Goal: Information Seeking & Learning: Learn about a topic

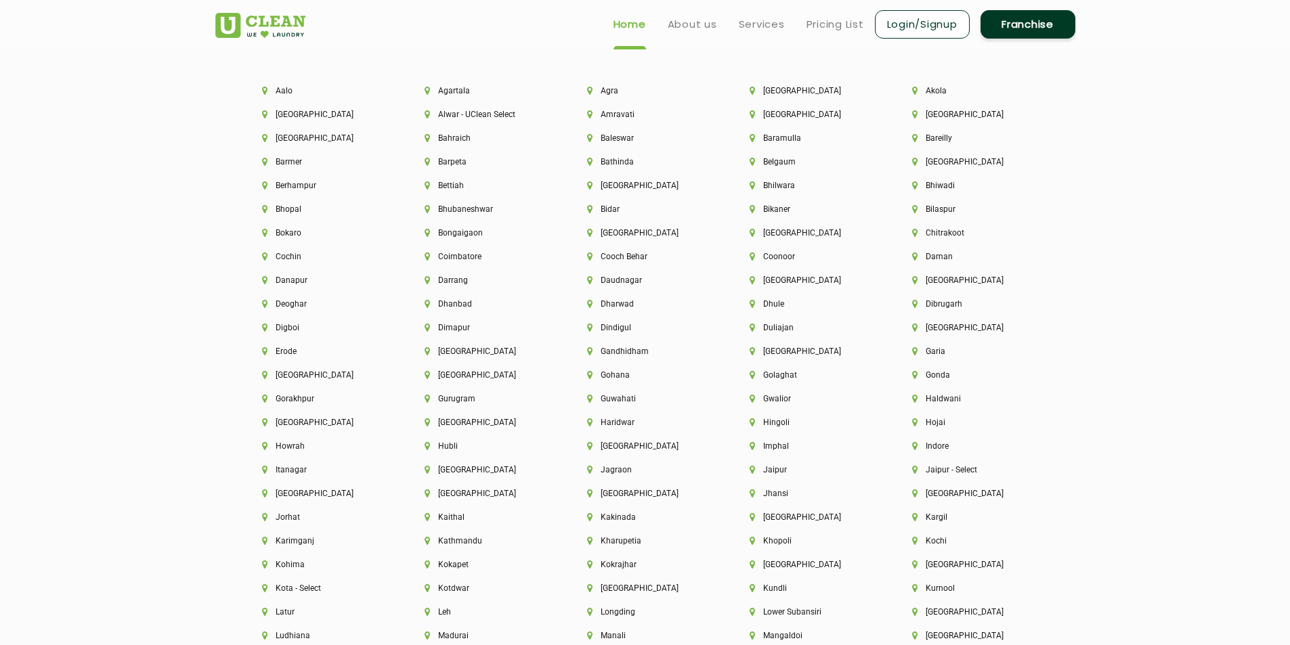
scroll to position [2903, 0]
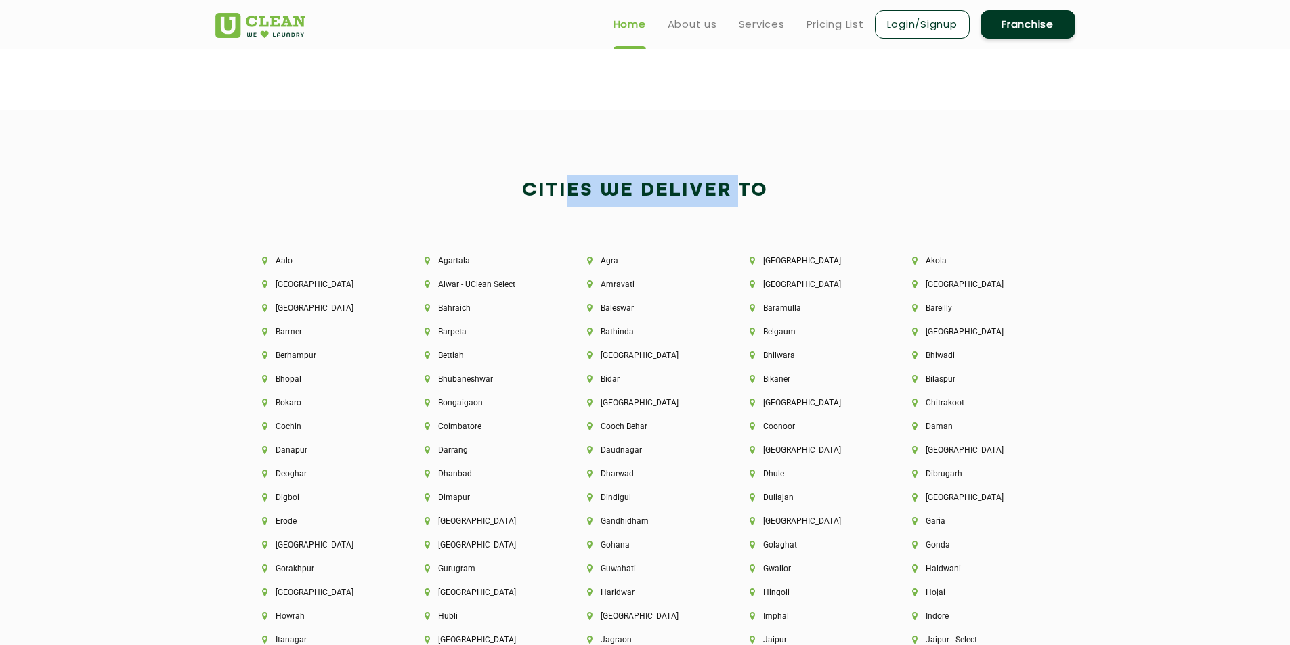
drag, startPoint x: 601, startPoint y: 194, endPoint x: 773, endPoint y: 194, distance: 172.7
click at [766, 194] on h2 "Cities We Deliver to" at bounding box center [645, 191] width 860 height 33
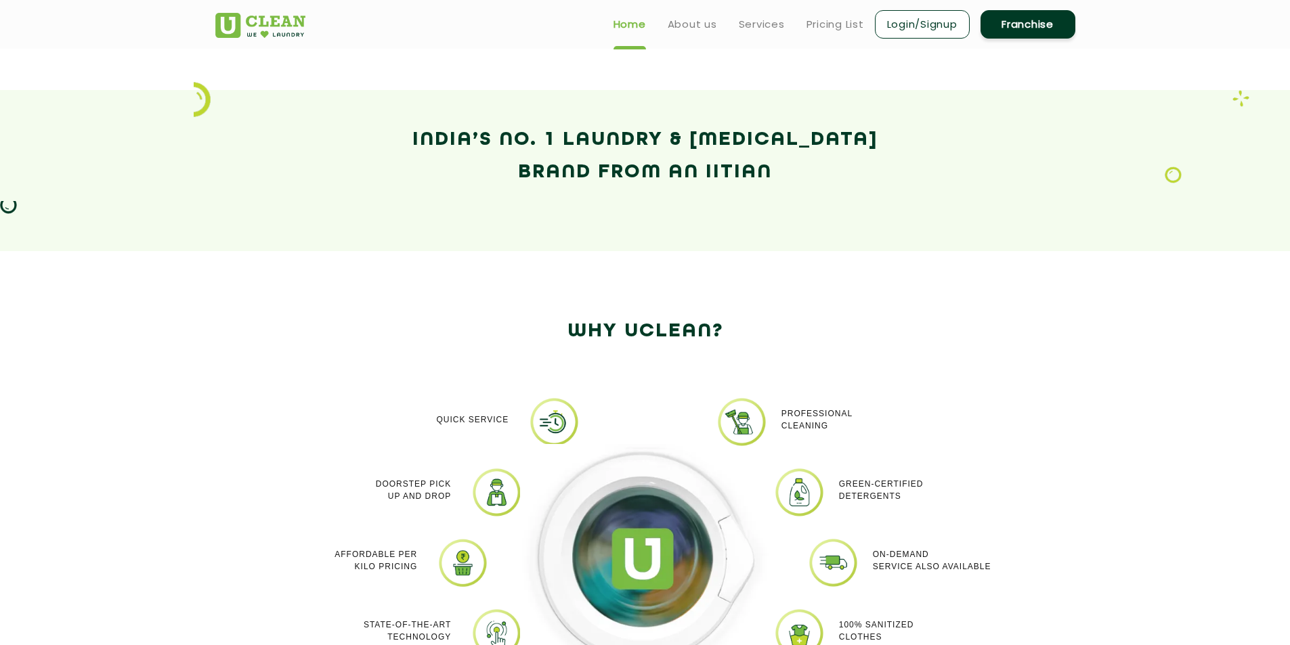
scroll to position [0, 0]
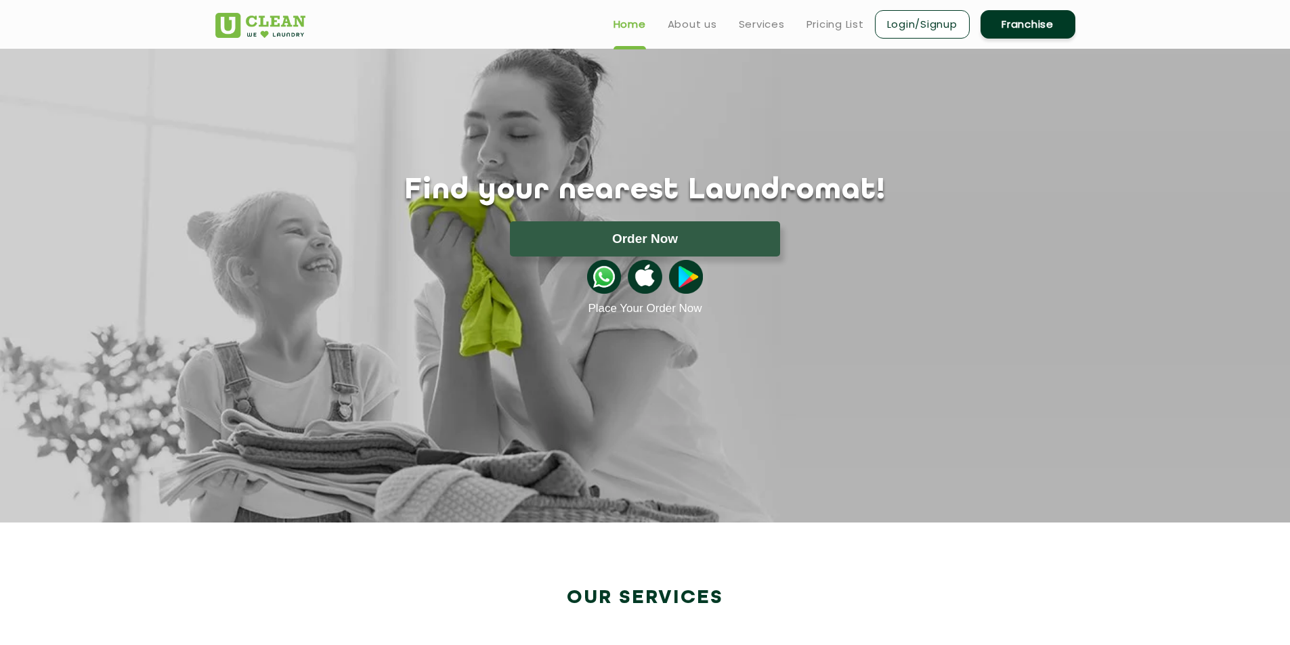
click at [1042, 227] on div "Order Now" at bounding box center [645, 238] width 901 height 35
click at [916, 19] on link "Login/Signup" at bounding box center [922, 24] width 95 height 28
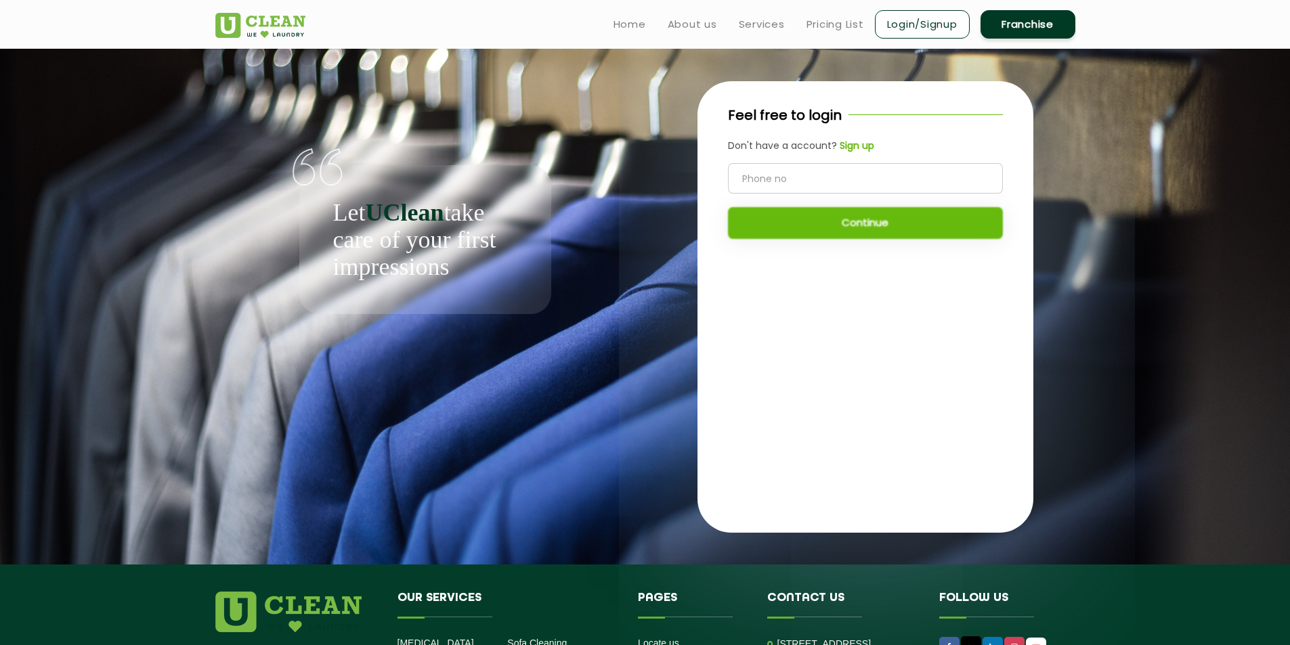
click at [524, 251] on div "Let UClean take care of your first impressions" at bounding box center [425, 239] width 252 height 149
click at [1081, 181] on div "Feel free to login Don't have a account? Sign up Continue" at bounding box center [865, 307] width 440 height 516
click at [265, 21] on img at bounding box center [260, 25] width 90 height 25
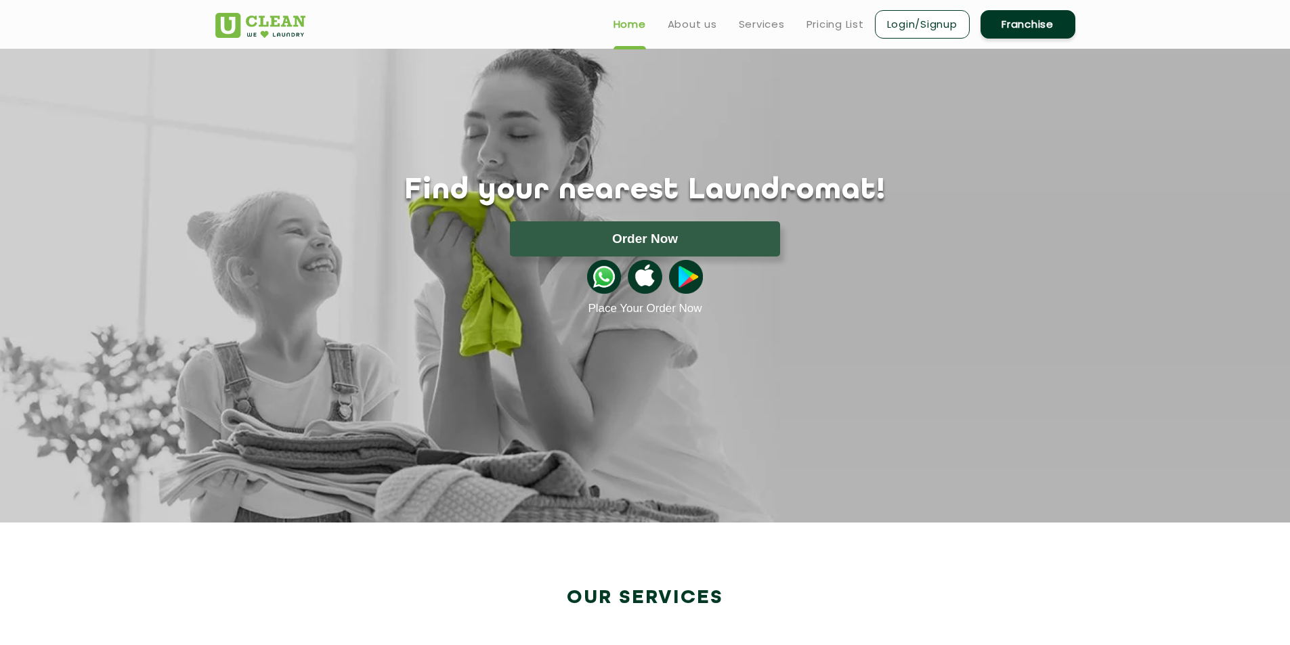
click at [1043, 22] on link "Franchise" at bounding box center [1028, 24] width 95 height 28
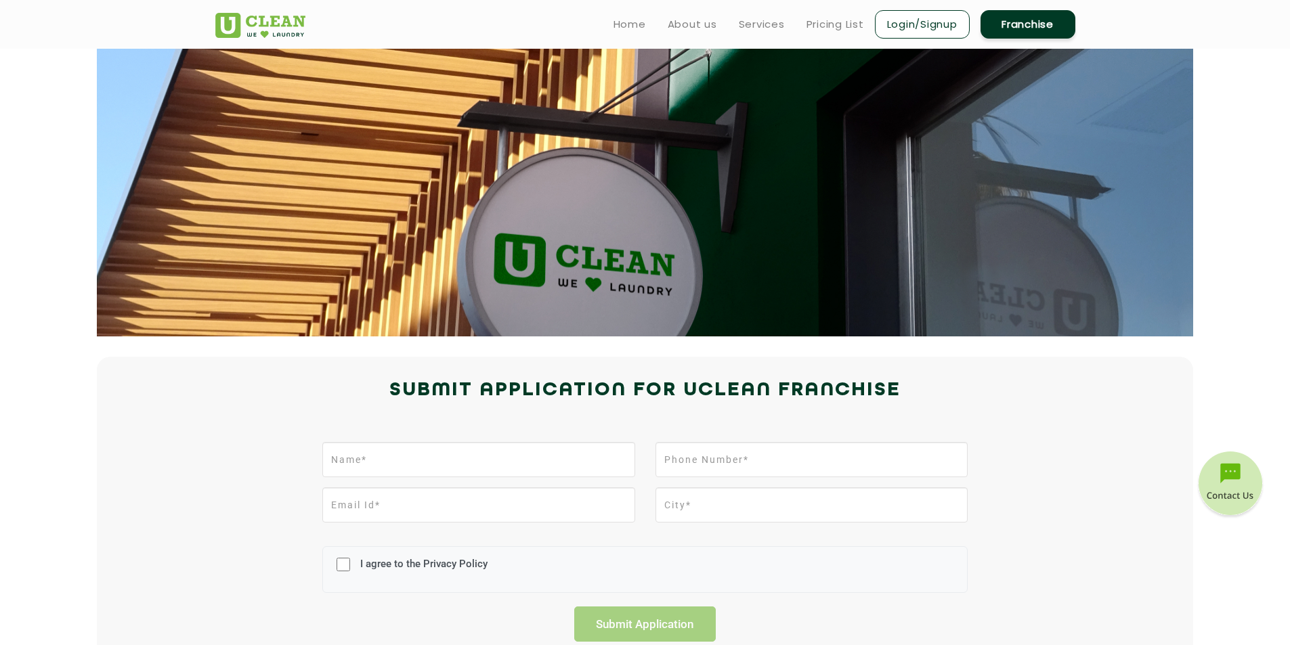
click at [276, 18] on img at bounding box center [260, 25] width 90 height 25
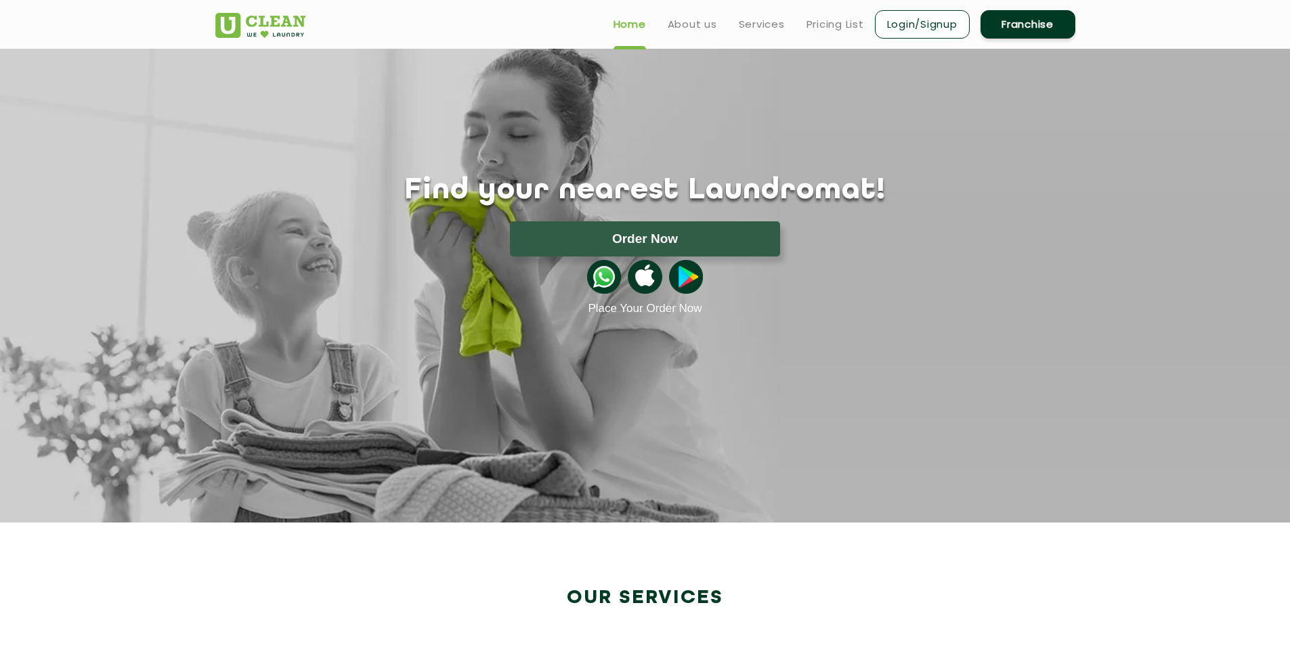
click at [942, 28] on link "Login/Signup" at bounding box center [922, 24] width 95 height 28
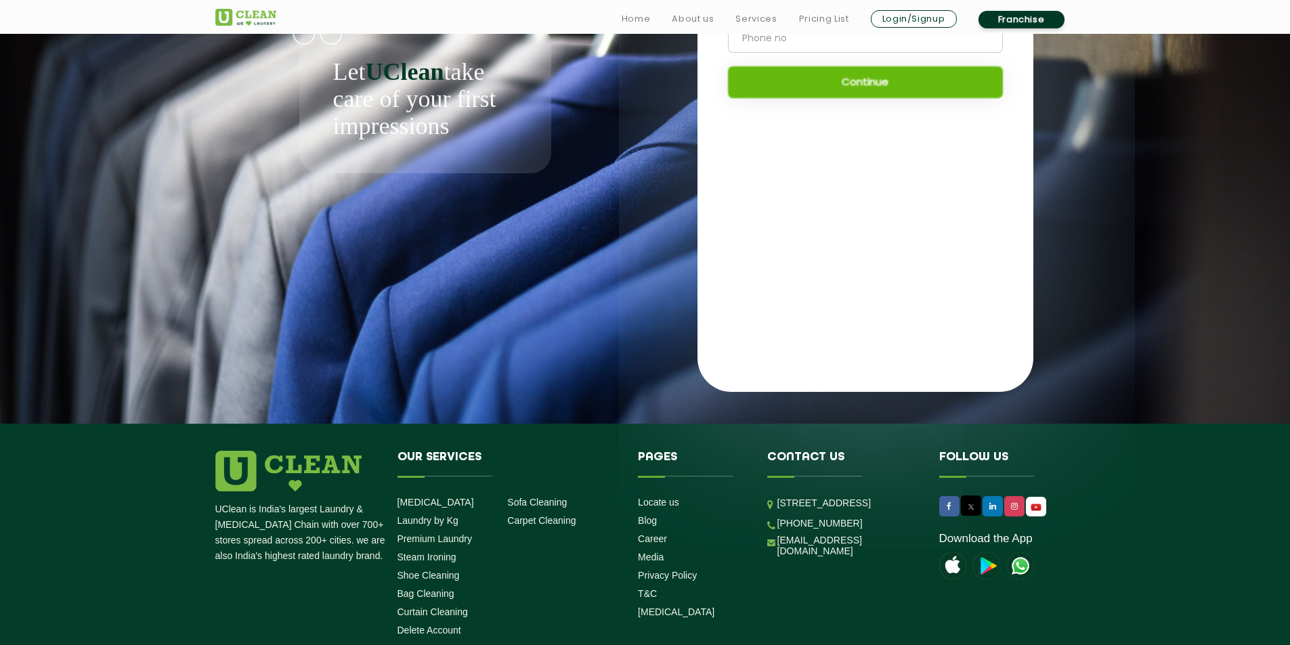
scroll to position [244, 0]
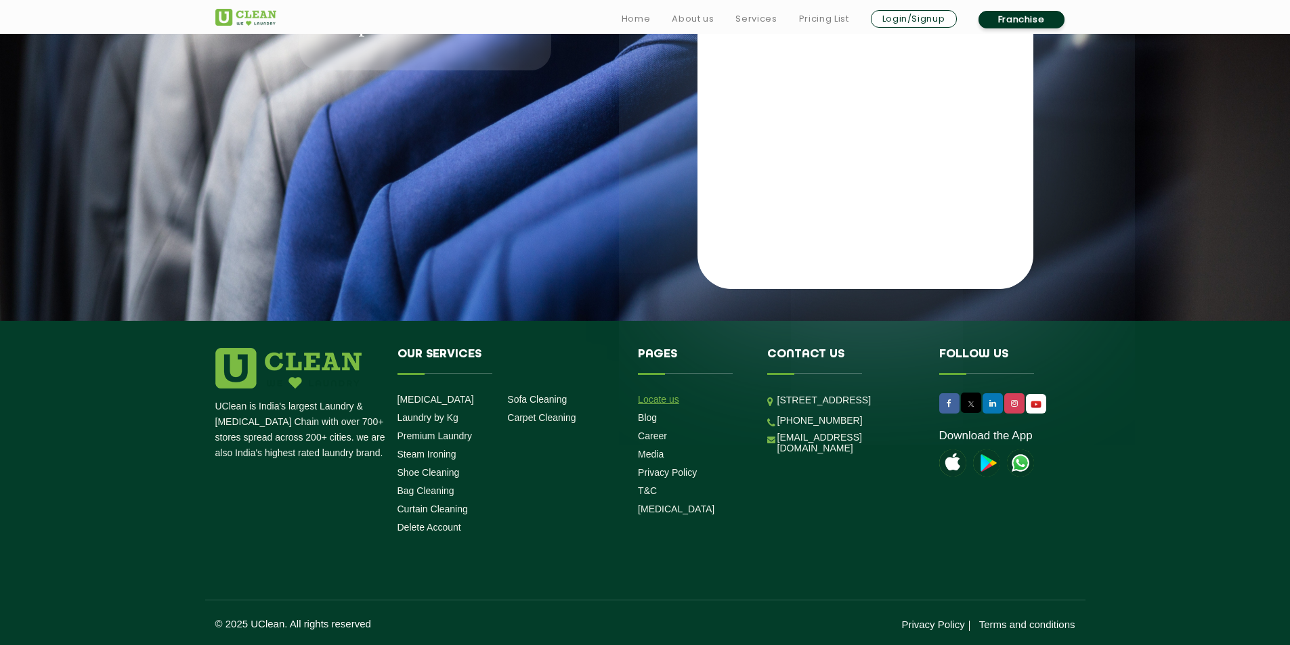
click at [658, 398] on link "Locate us" at bounding box center [658, 399] width 41 height 11
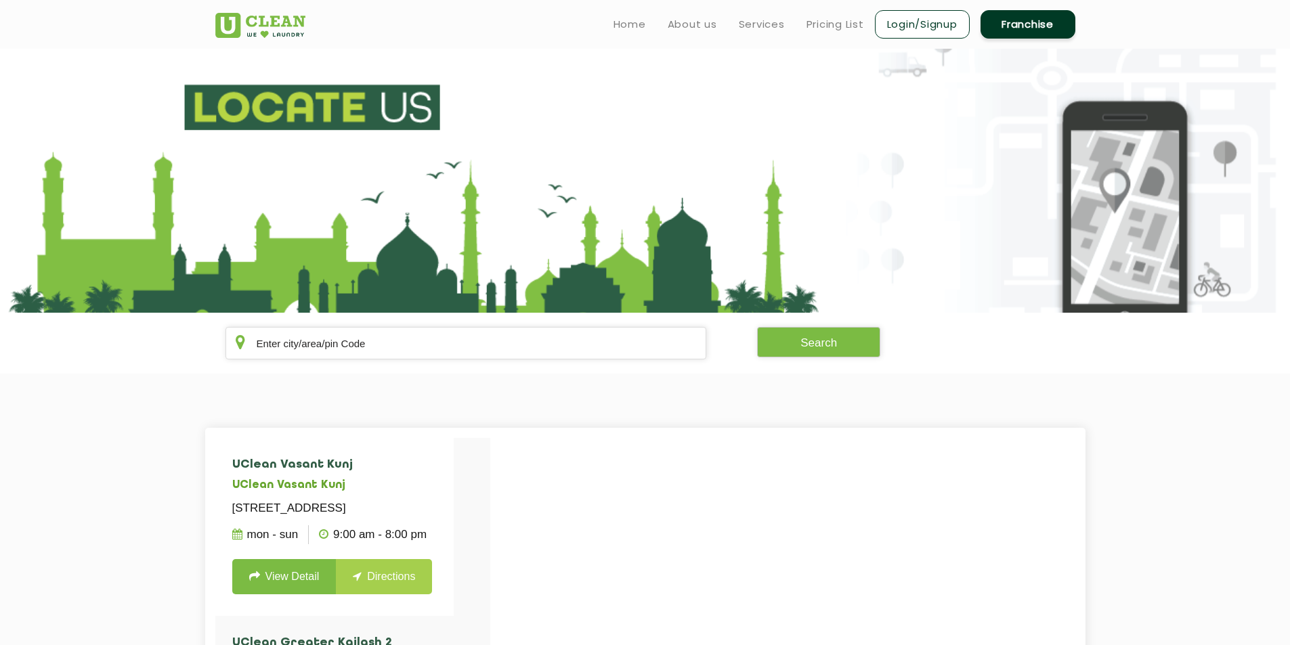
drag, startPoint x: 1137, startPoint y: 211, endPoint x: 891, endPoint y: 287, distance: 257.5
click at [1109, 219] on section at bounding box center [645, 181] width 1290 height 264
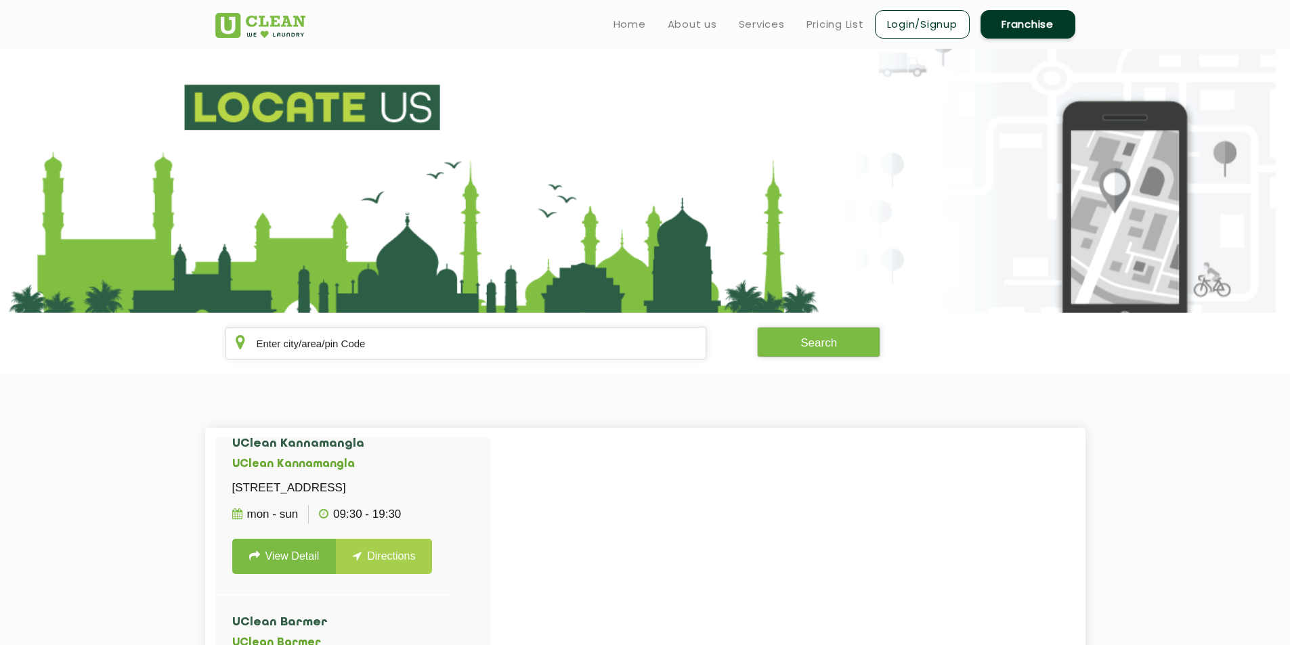
click at [284, 17] on img at bounding box center [260, 25] width 90 height 25
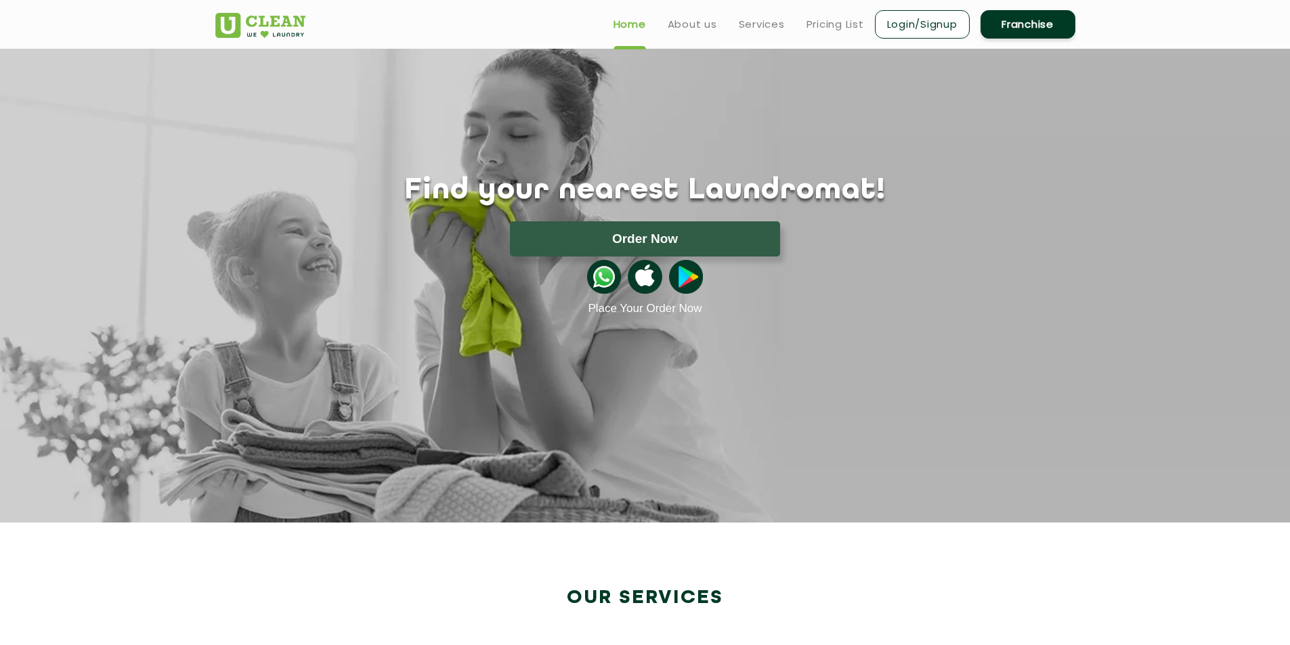
click at [434, 363] on section "Find your nearest Laundromat! Please select the location Order Now Place Your O…" at bounding box center [645, 286] width 1290 height 474
click at [945, 320] on section "Find your nearest Laundromat! Please select the location Order Now Place Your O…" at bounding box center [645, 286] width 1290 height 474
click at [699, 29] on link "About us" at bounding box center [692, 24] width 49 height 16
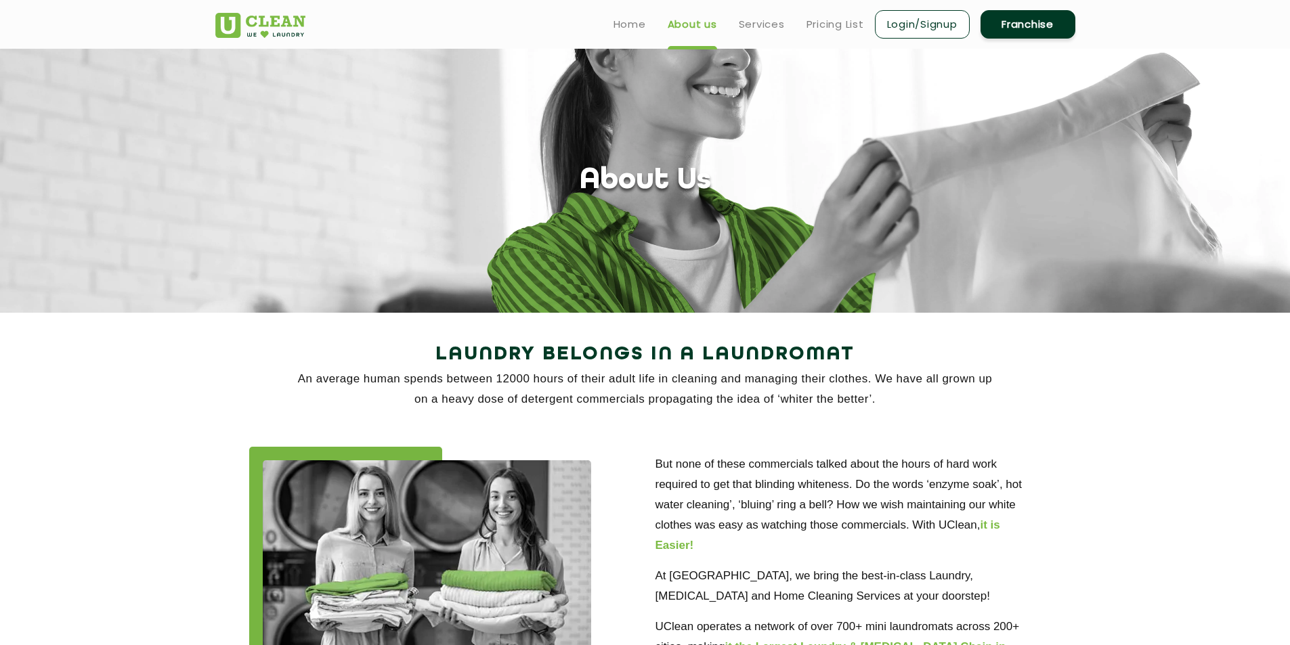
click at [269, 16] on img at bounding box center [260, 25] width 90 height 25
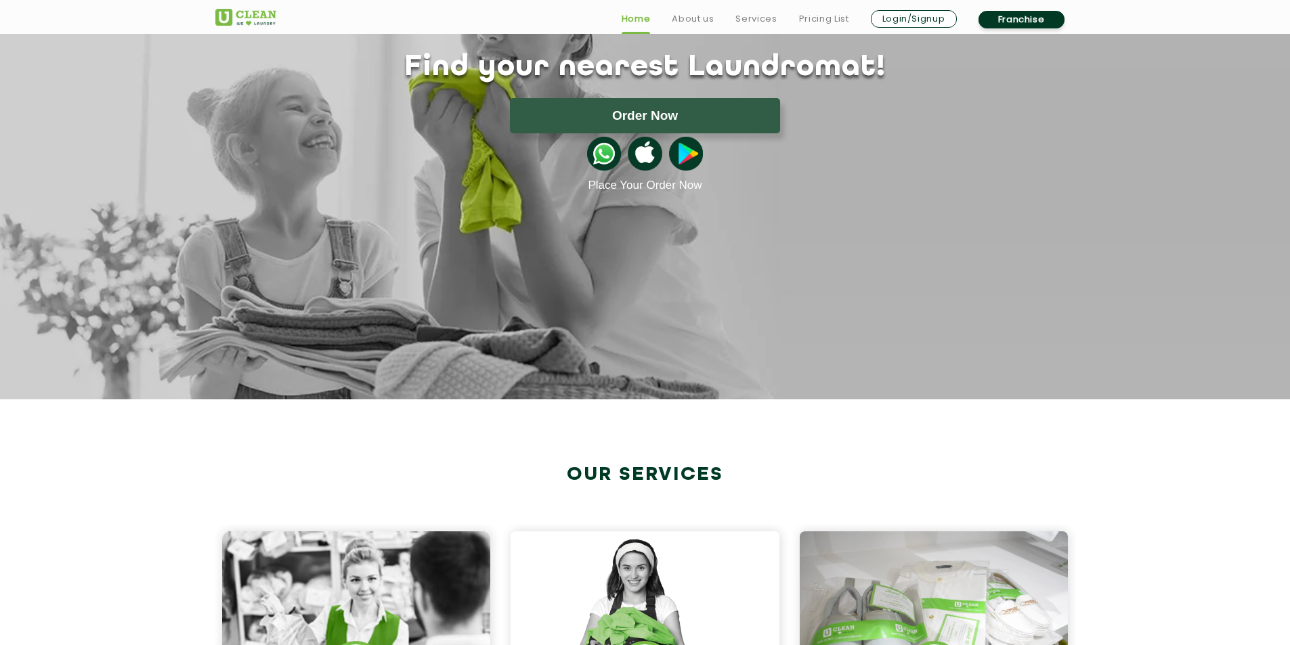
scroll to position [542, 0]
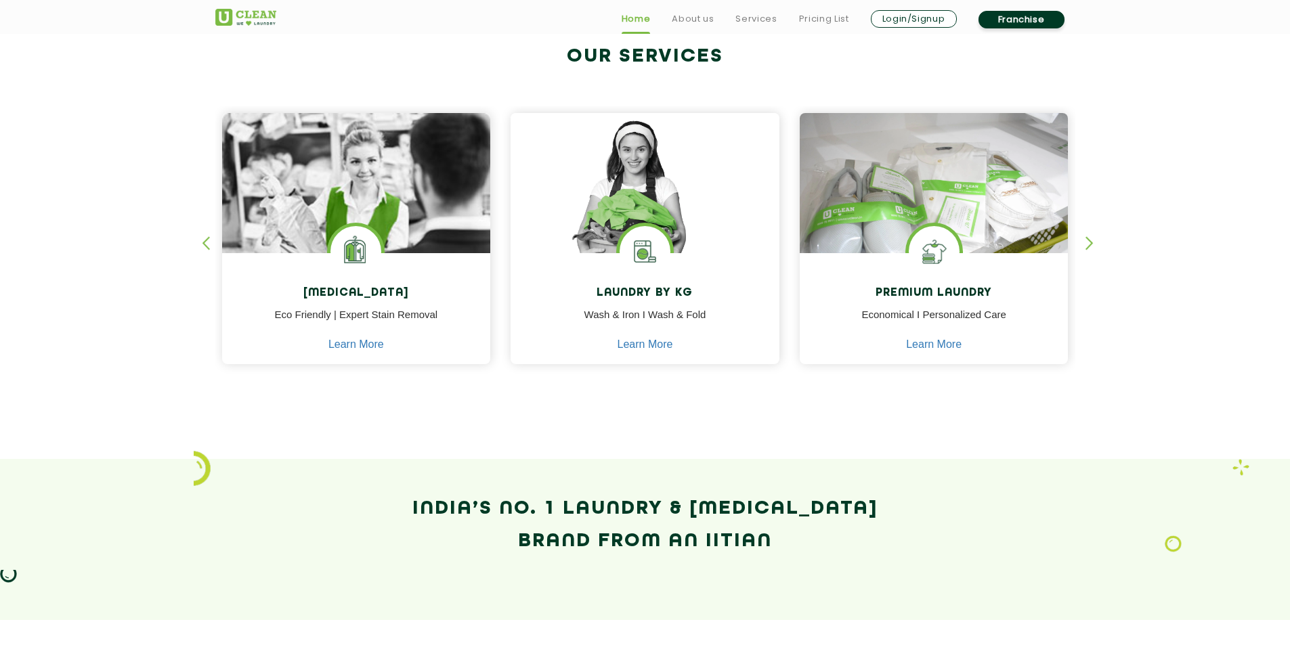
drag, startPoint x: 607, startPoint y: 56, endPoint x: 670, endPoint y: 67, distance: 63.4
click at [656, 55] on h2 "Our Services" at bounding box center [645, 56] width 860 height 22
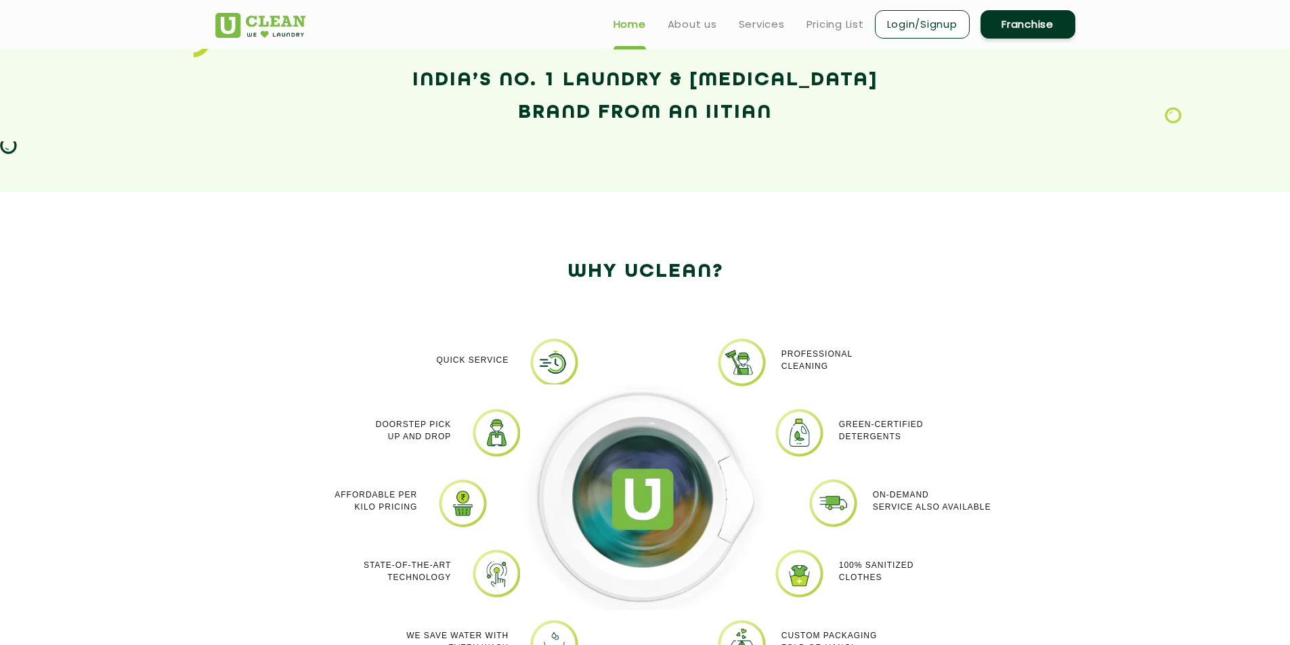
scroll to position [948, 0]
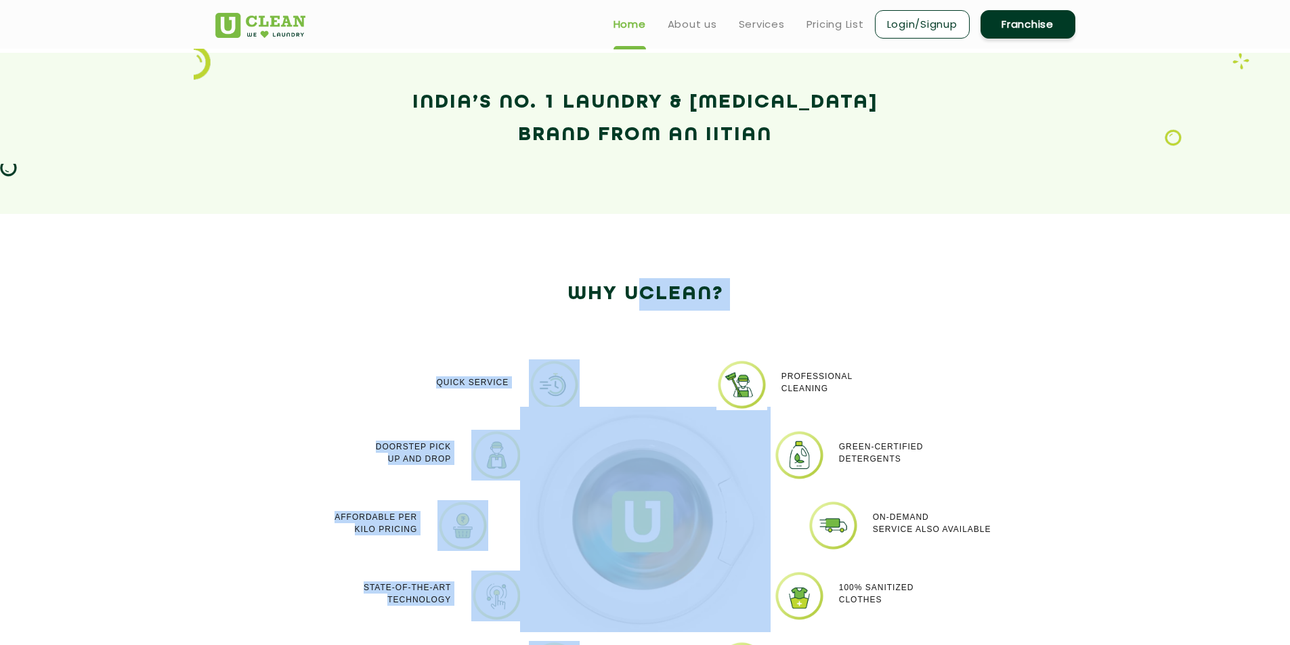
drag, startPoint x: 637, startPoint y: 272, endPoint x: 647, endPoint y: 358, distance: 85.9
click at [647, 358] on section "Why Uclean? Quick Service Doorstep Pick up and Drop Affordable per kilo pricing…" at bounding box center [645, 505] width 1290 height 583
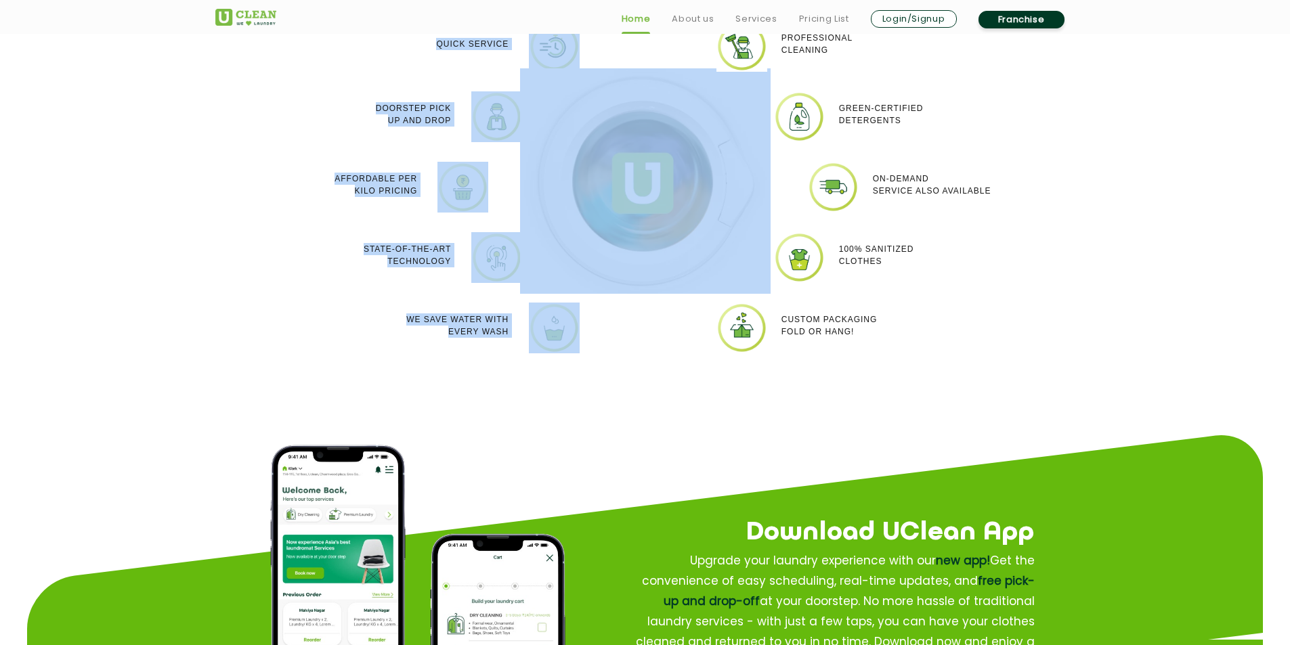
drag, startPoint x: 664, startPoint y: 445, endPoint x: 698, endPoint y: 490, distance: 55.7
click at [664, 444] on section "Why Uclean? Quick Service Doorstep Pick up and Drop Affordable per kilo pricing…" at bounding box center [645, 166] width 1290 height 583
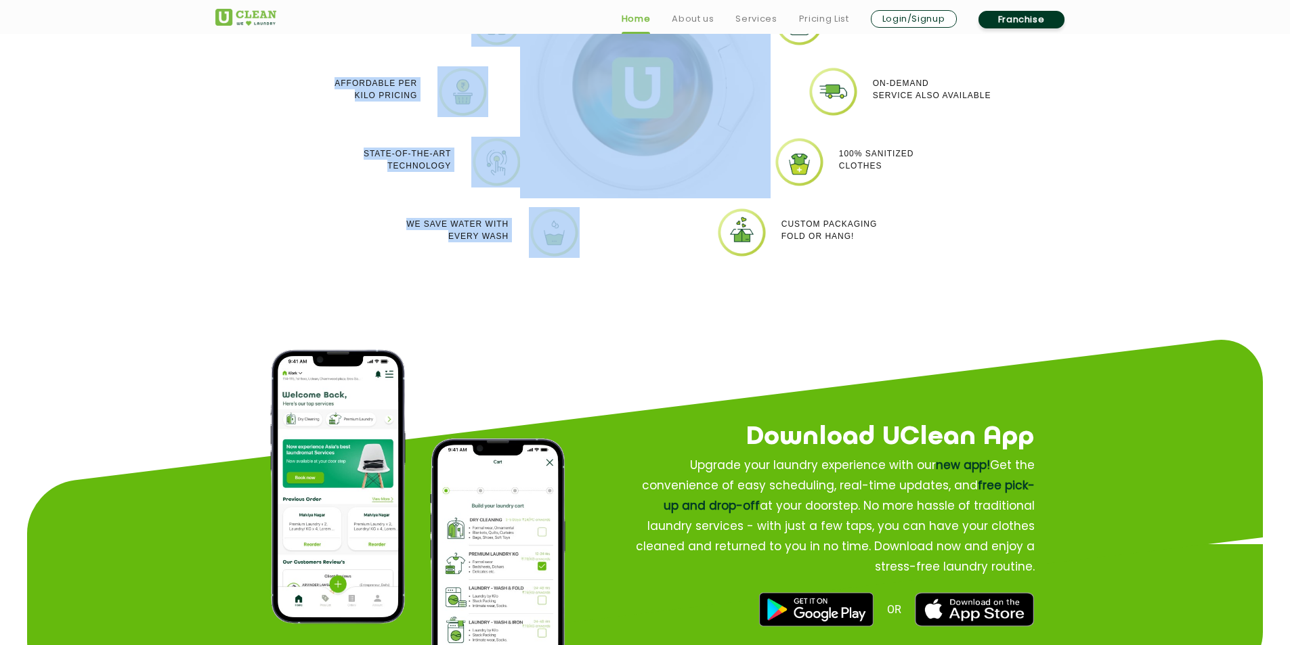
scroll to position [1558, 0]
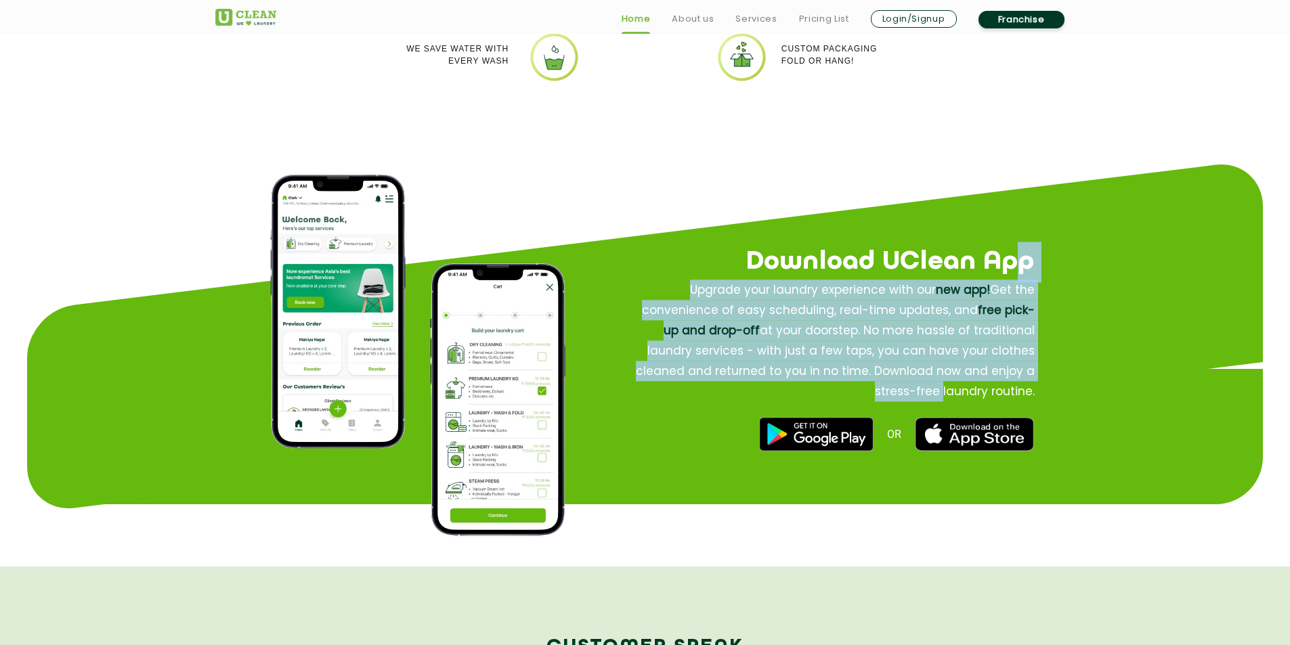
drag, startPoint x: 1084, startPoint y: 222, endPoint x: 1152, endPoint y: 421, distance: 209.9
click at [1150, 408] on section "Download UClean App Download UClean App Upgrade your laundry experience with ou…" at bounding box center [645, 401] width 1236 height 332
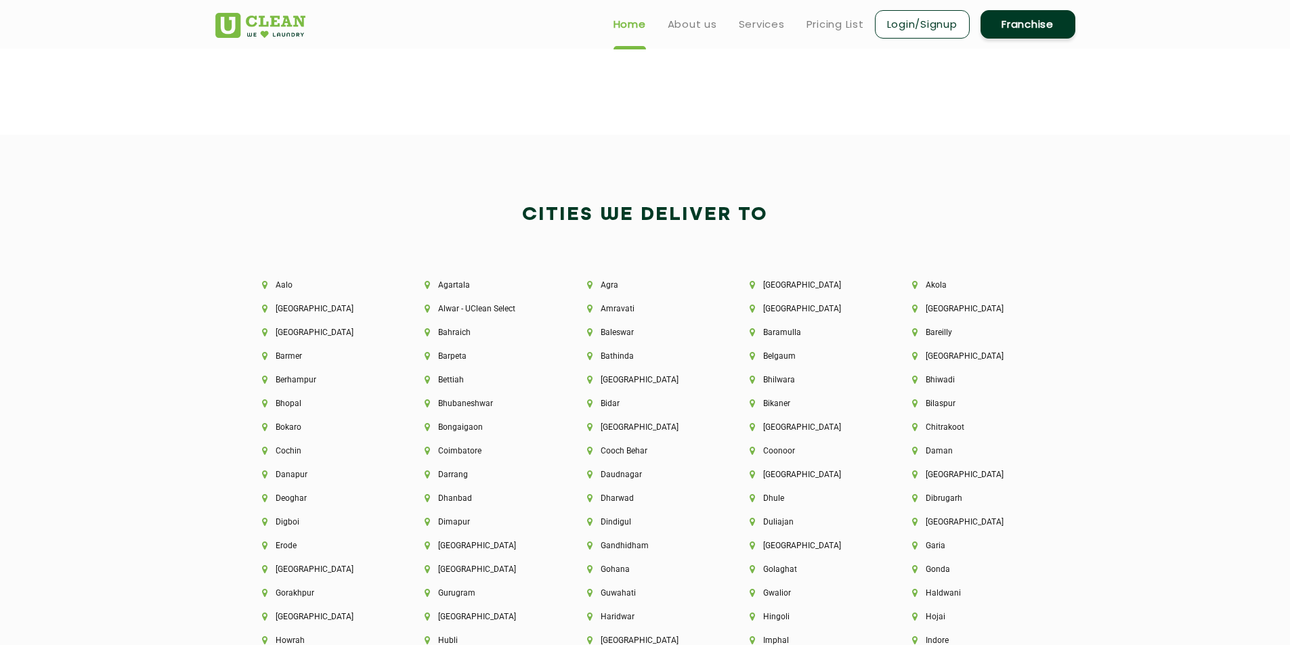
scroll to position [2864, 0]
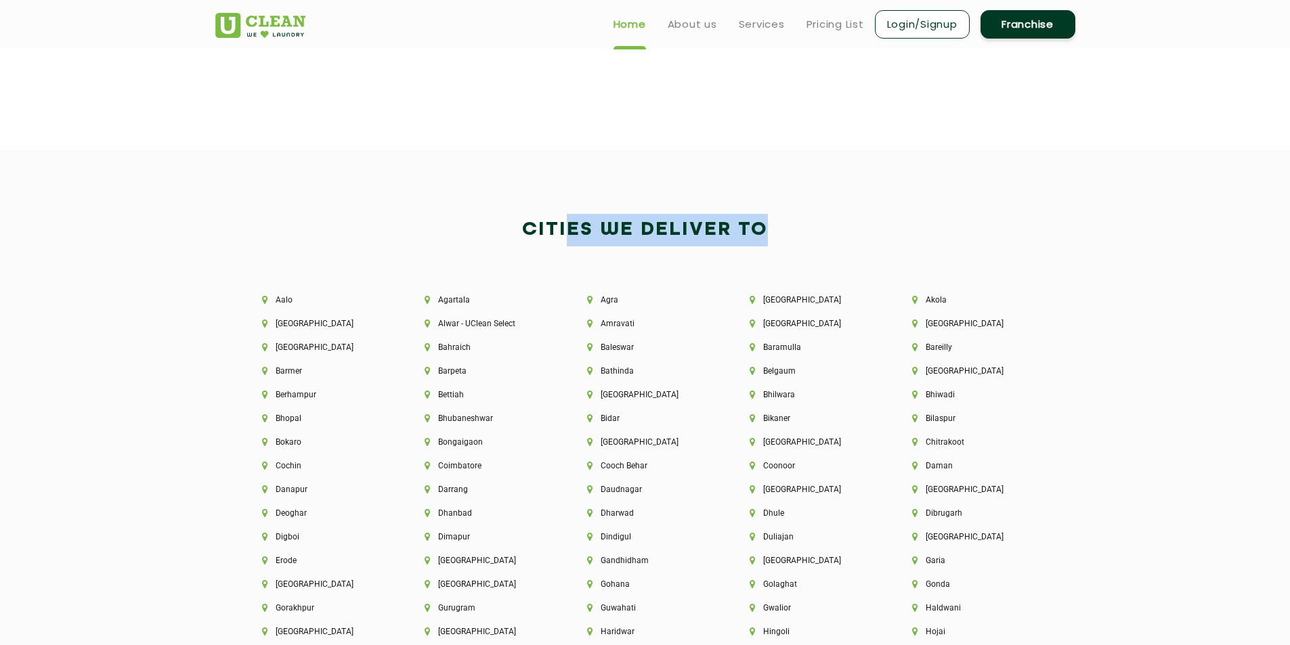
drag, startPoint x: 565, startPoint y: 225, endPoint x: 945, endPoint y: 230, distance: 380.0
click at [909, 230] on h2 "Cities We Deliver to" at bounding box center [645, 230] width 860 height 33
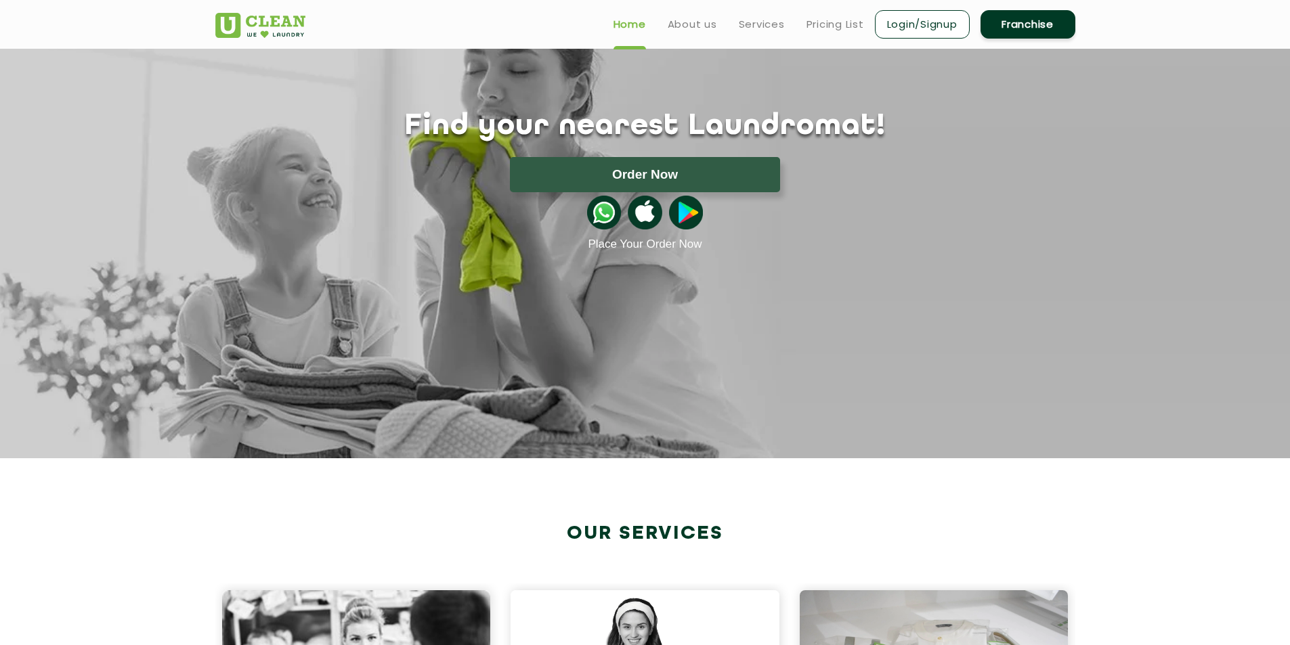
scroll to position [0, 0]
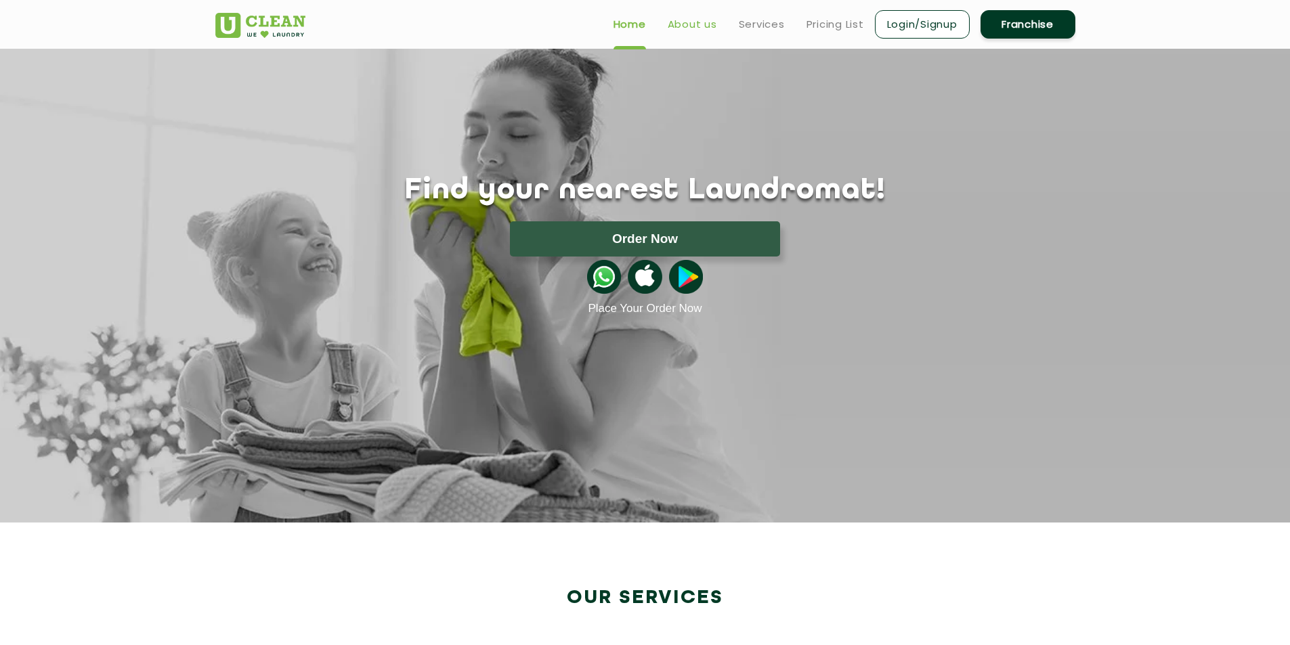
click at [685, 19] on link "About us" at bounding box center [692, 24] width 49 height 16
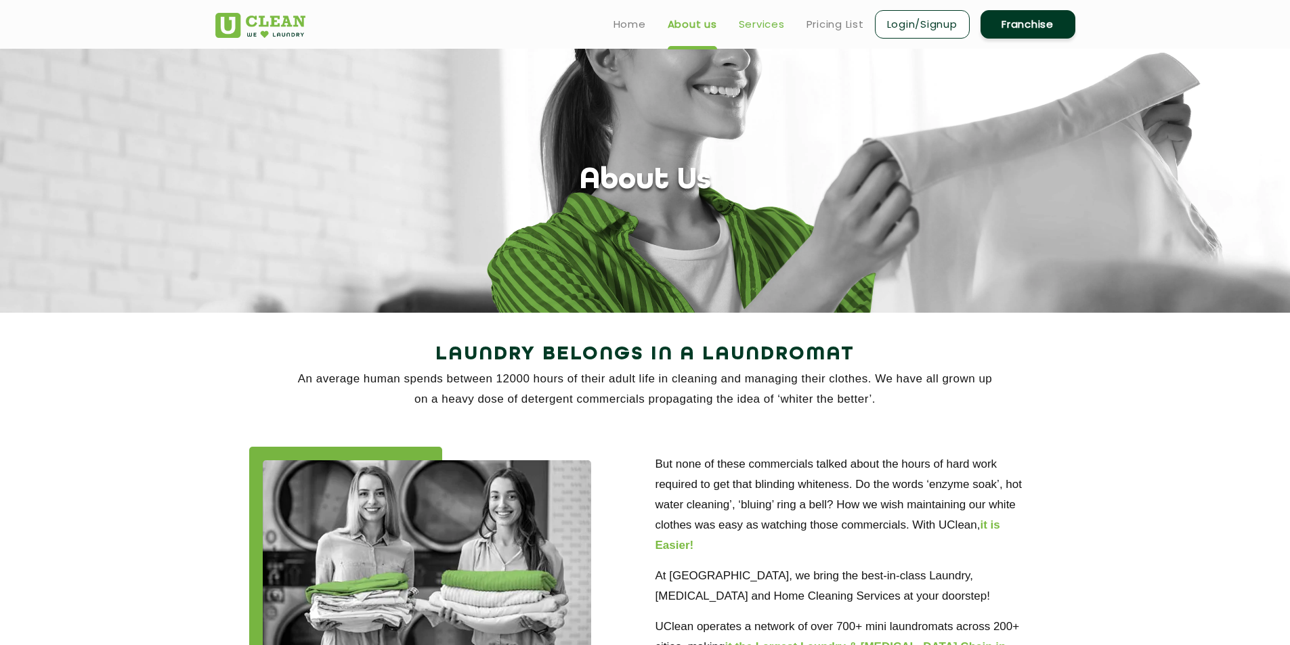
click at [772, 22] on link "Services" at bounding box center [762, 24] width 46 height 16
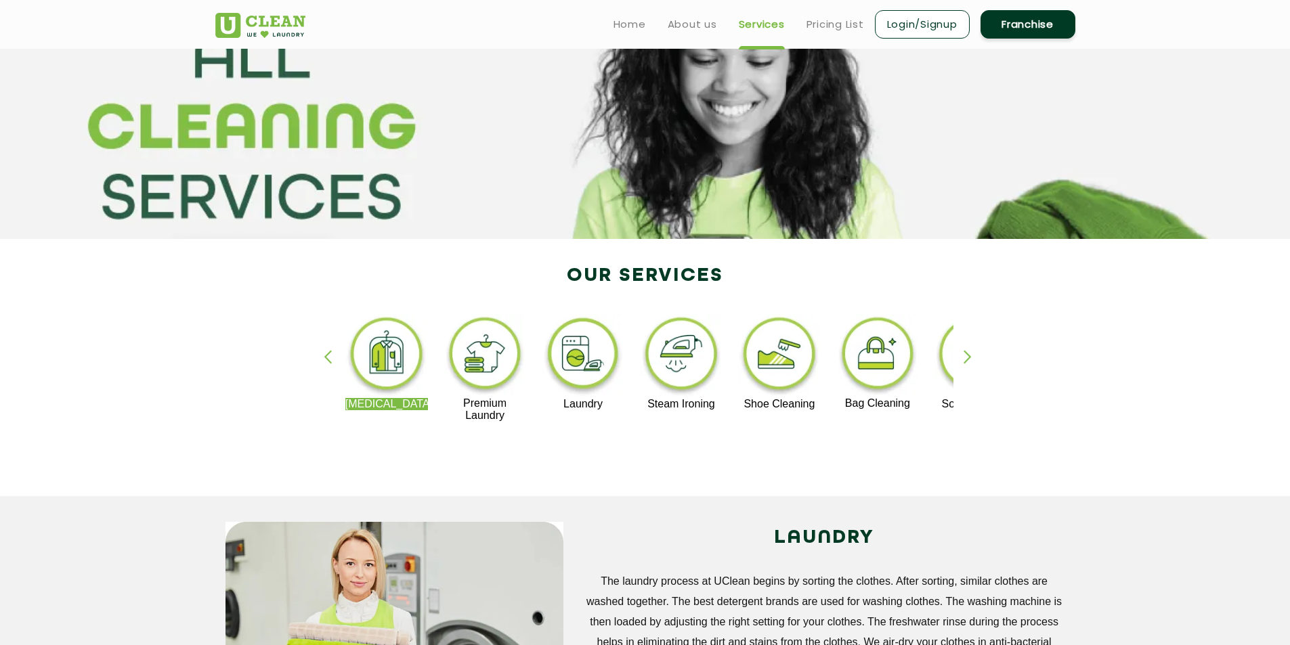
scroll to position [68, 0]
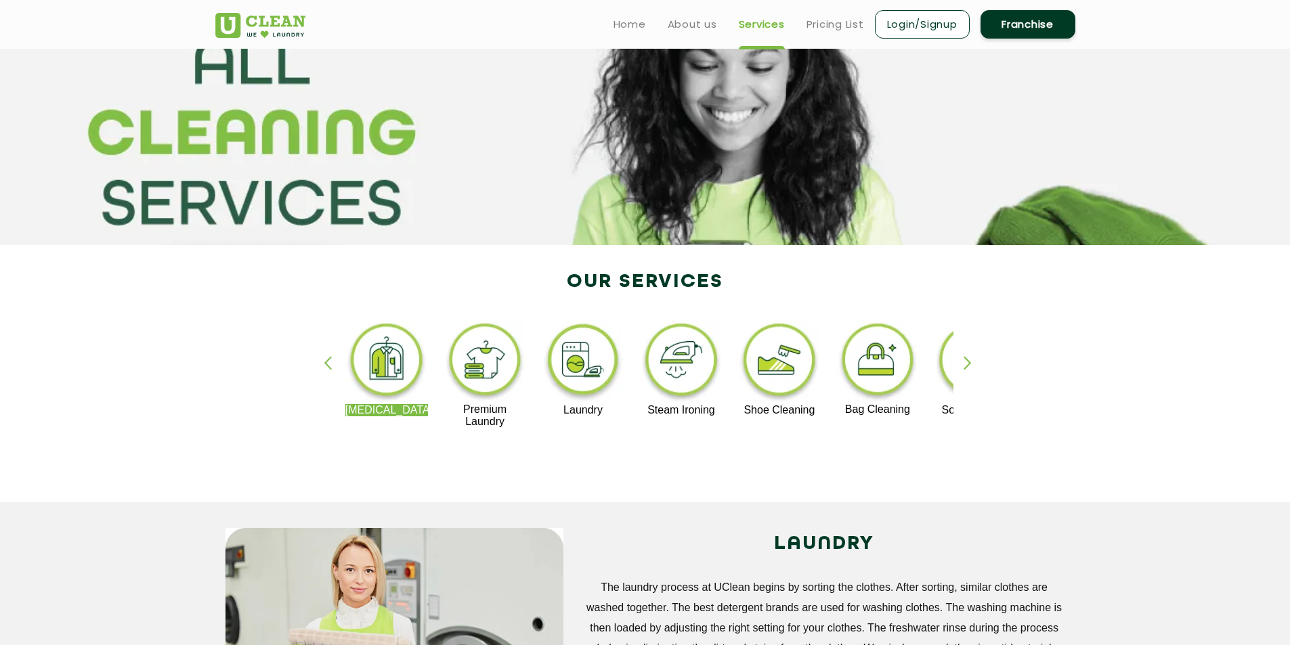
click at [383, 360] on img at bounding box center [386, 362] width 83 height 84
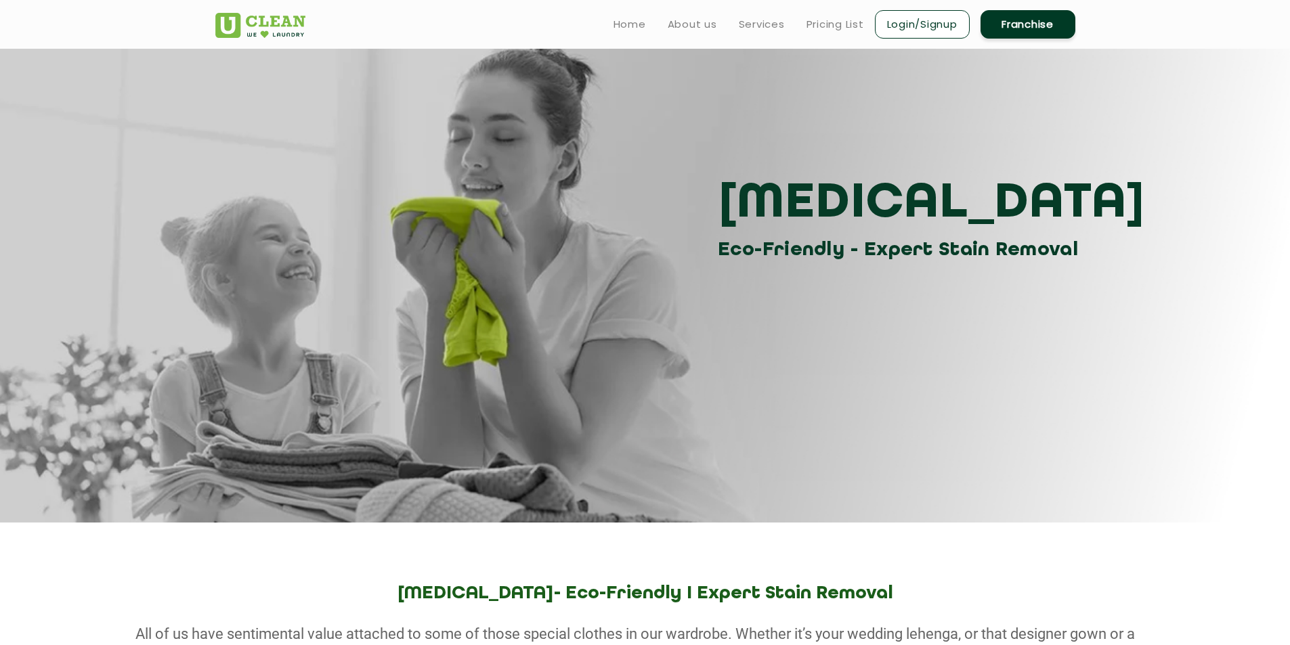
click at [473, 351] on section "Dry Cleaning Eco-Friendly - Expert Stain Removal" at bounding box center [645, 286] width 1290 height 474
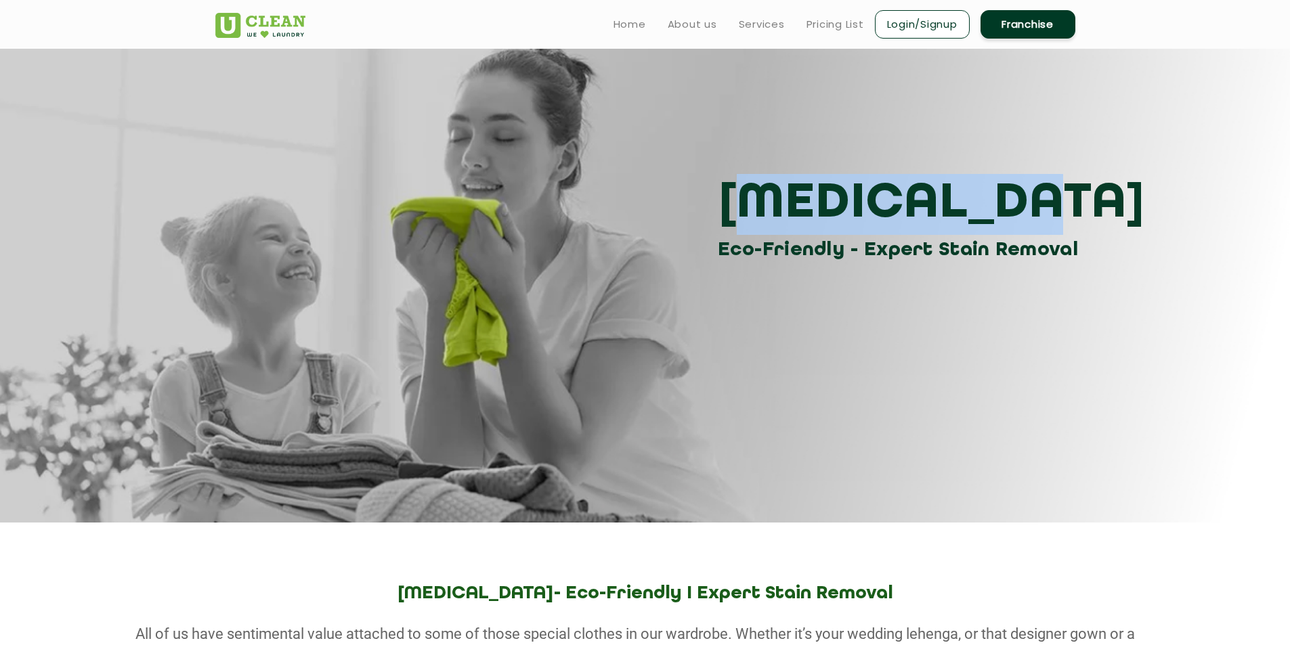
drag, startPoint x: 798, startPoint y: 173, endPoint x: 992, endPoint y: 194, distance: 195.4
click at [992, 194] on div "Dry Cleaning Eco-Friendly - Expert Stain Removal" at bounding box center [645, 157] width 880 height 217
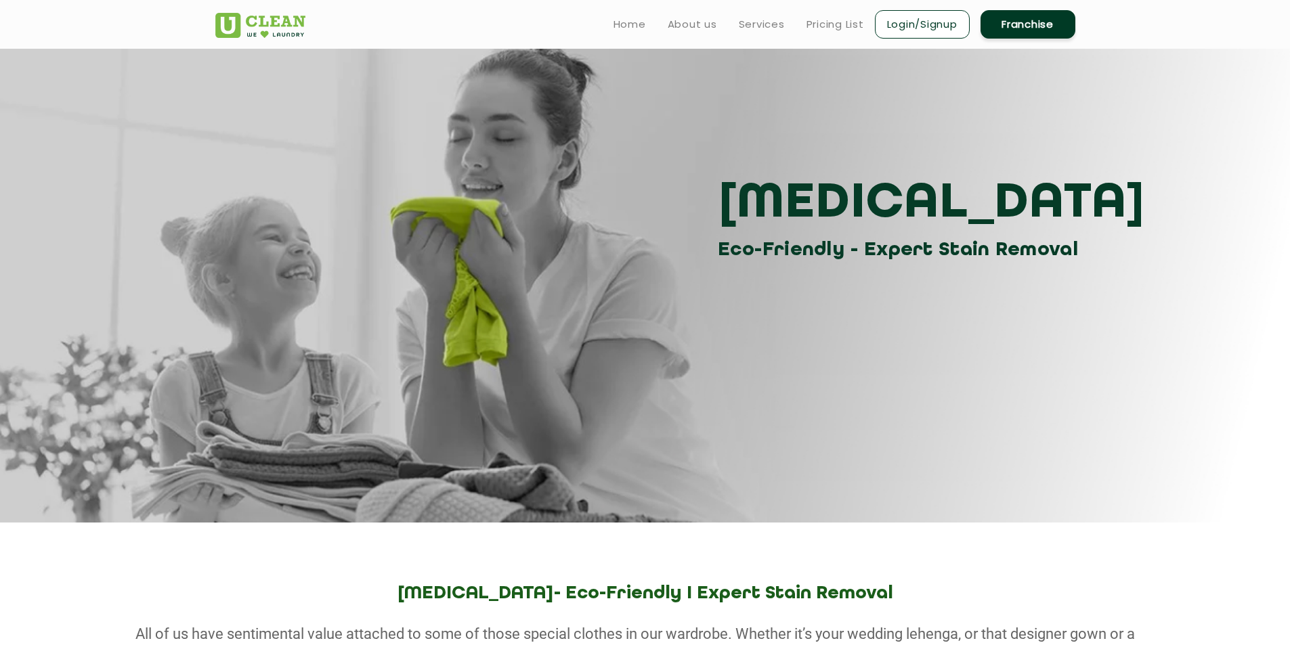
click at [750, 249] on h3 "Eco-Friendly - Expert Stain Removal" at bounding box center [902, 250] width 368 height 30
drag, startPoint x: 718, startPoint y: 252, endPoint x: 1074, endPoint y: 231, distance: 356.8
click at [962, 247] on h3 "Eco-Friendly - Expert Stain Removal" at bounding box center [902, 250] width 368 height 30
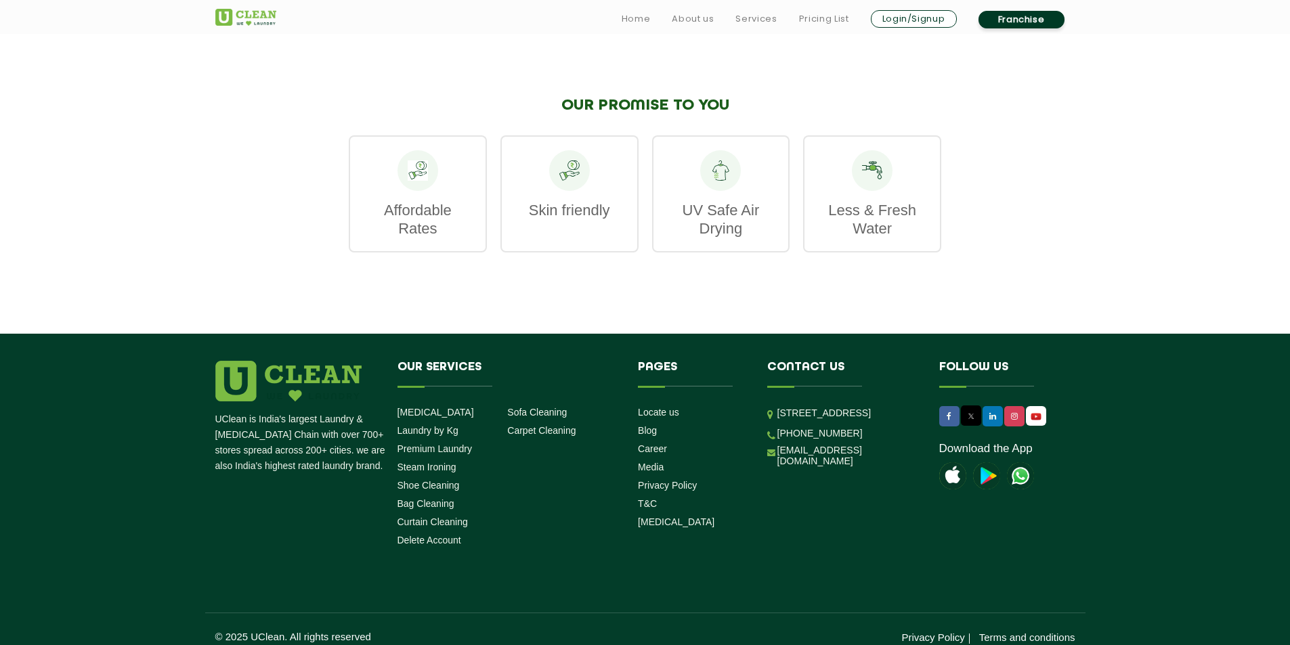
scroll to position [1793, 0]
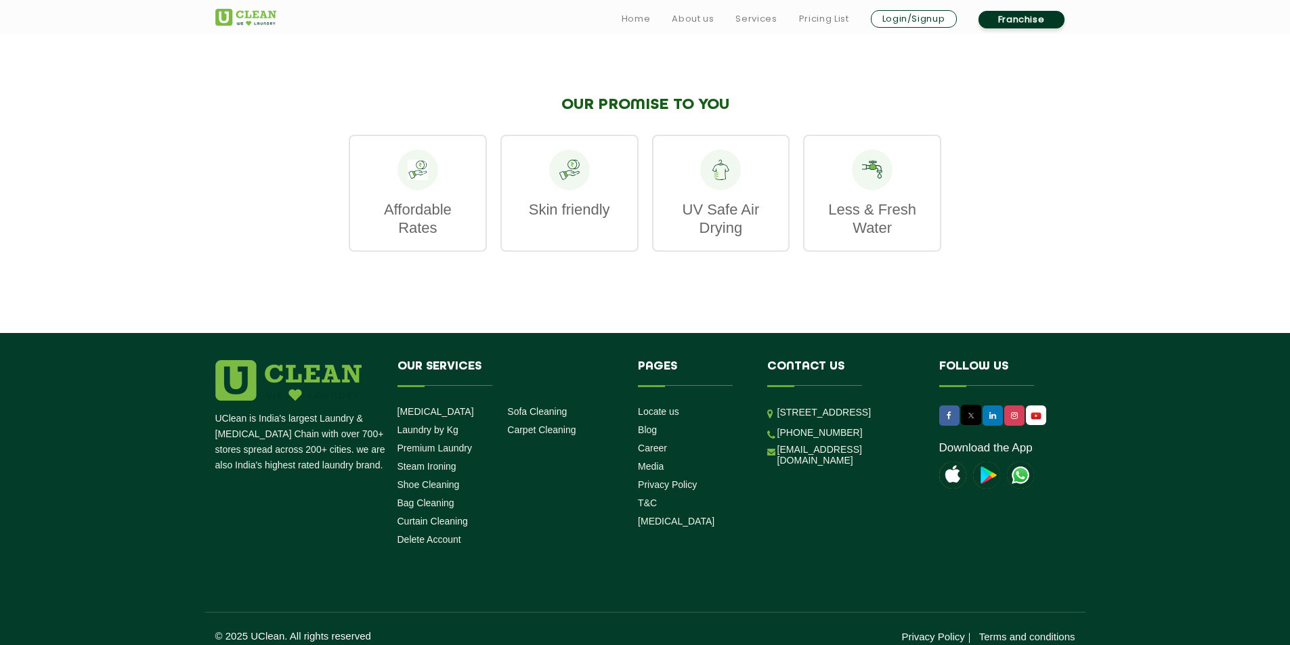
click at [253, 13] on img at bounding box center [245, 17] width 61 height 17
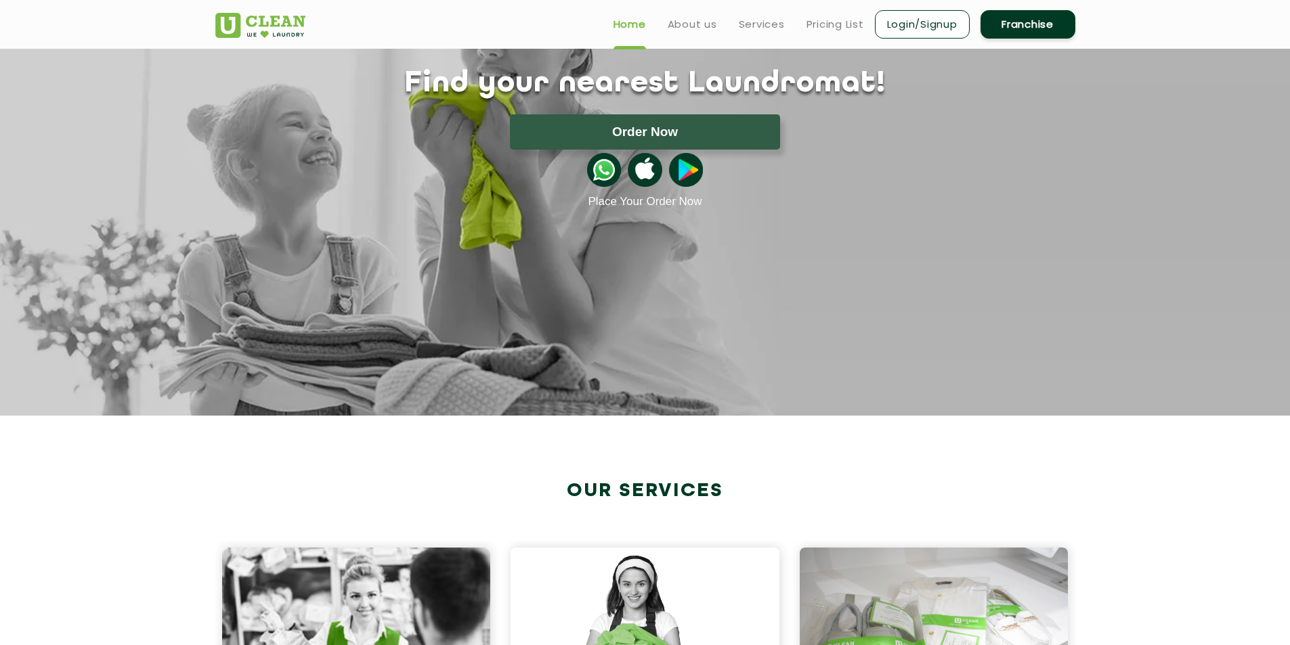
scroll to position [19, 0]
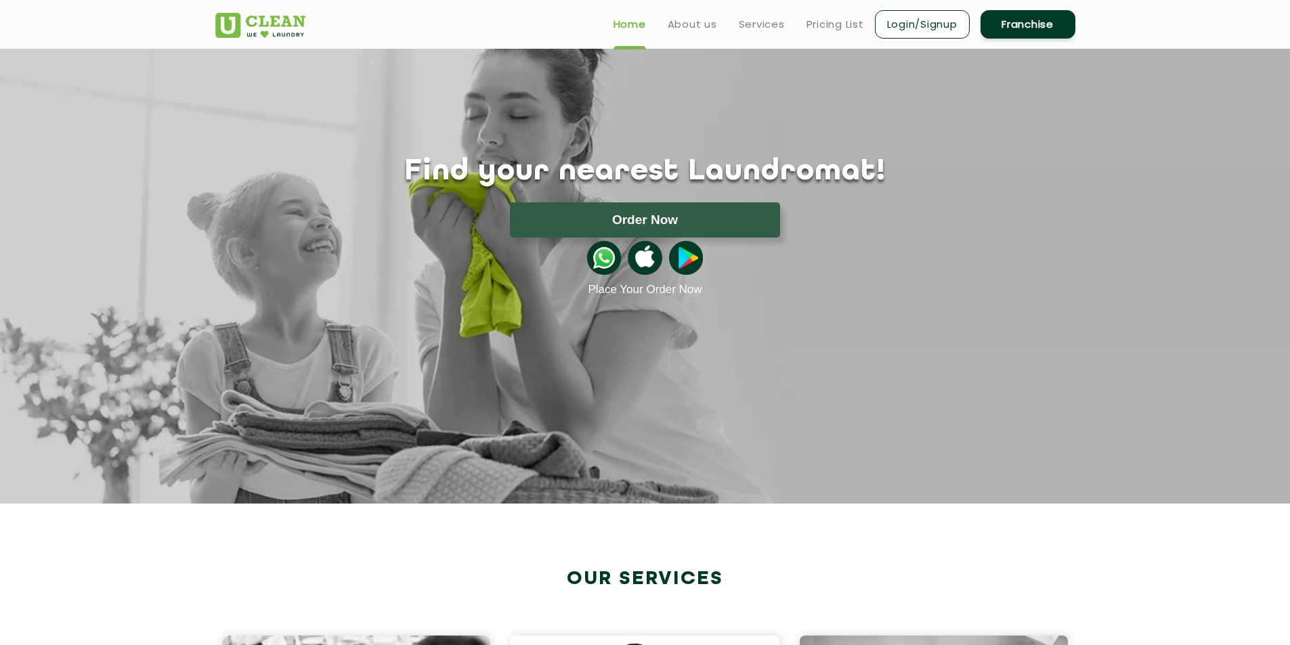
click at [1289, 137] on html "Home About us Services Pricing List Login/Signup Franchise Home About us Franch…" at bounding box center [645, 303] width 1290 height 645
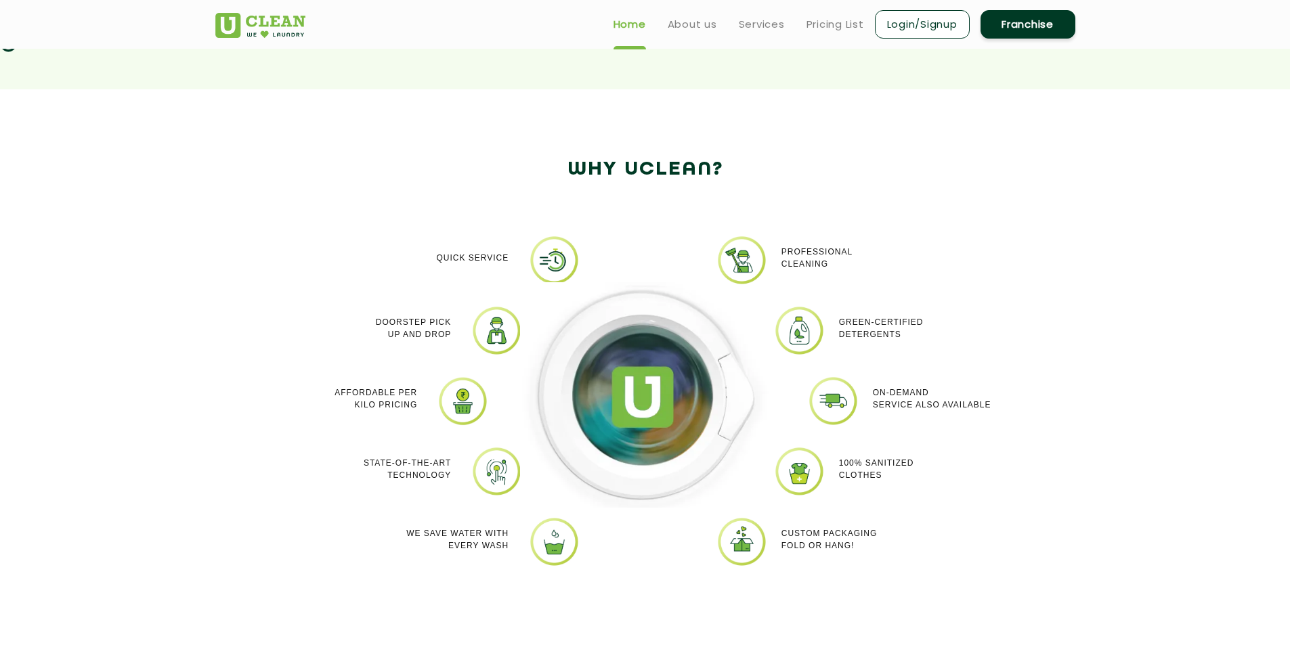
scroll to position [1047, 0]
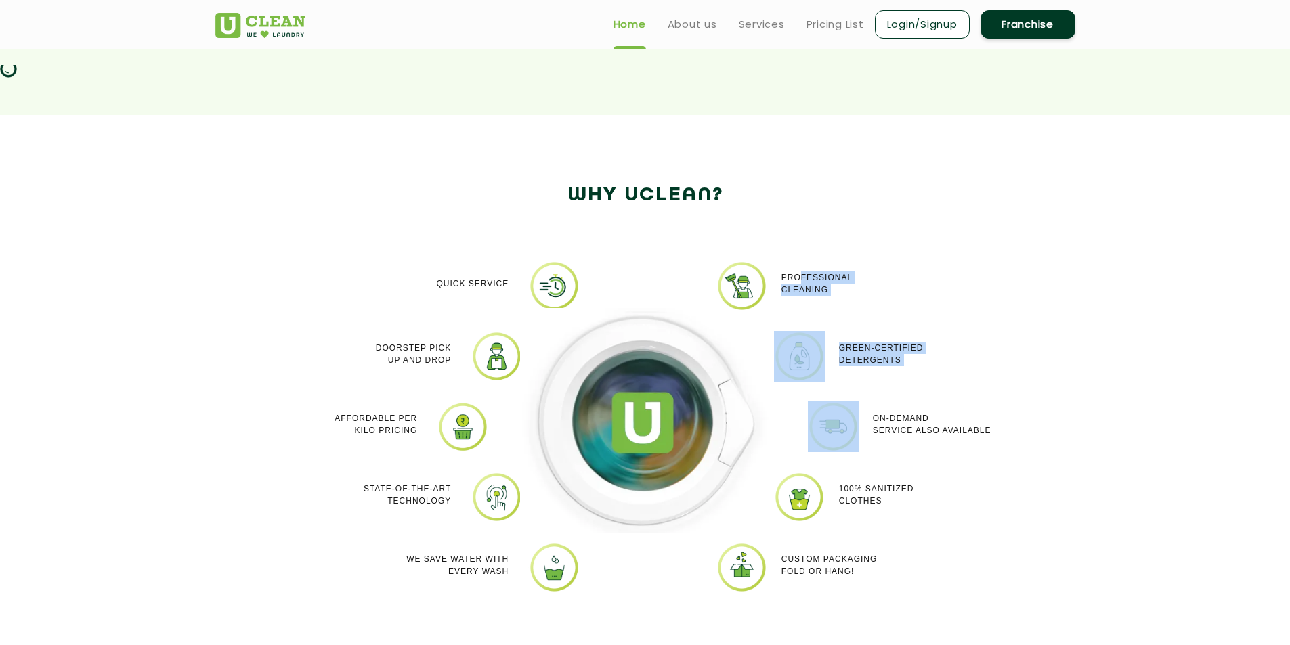
drag, startPoint x: 821, startPoint y: 295, endPoint x: 880, endPoint y: 470, distance: 184.4
click at [878, 446] on div "Professional cleaning Green-Certified Detergents On-demand service also availab…" at bounding box center [916, 437] width 271 height 352
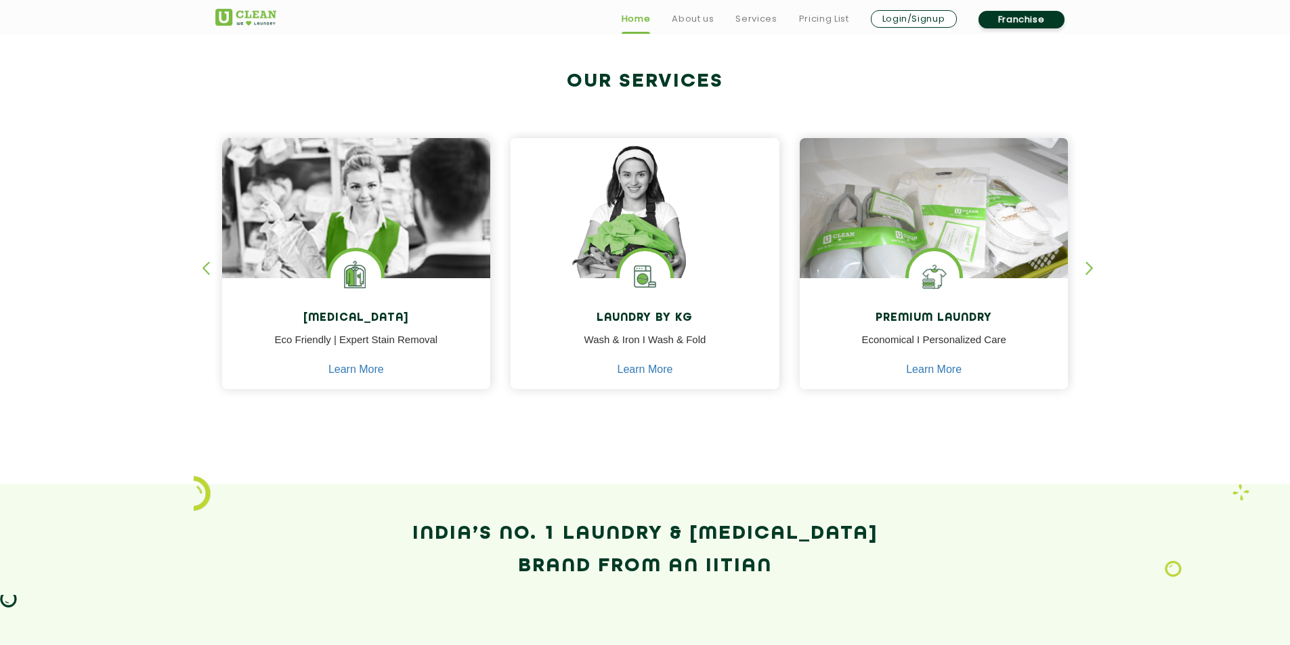
scroll to position [708, 0]
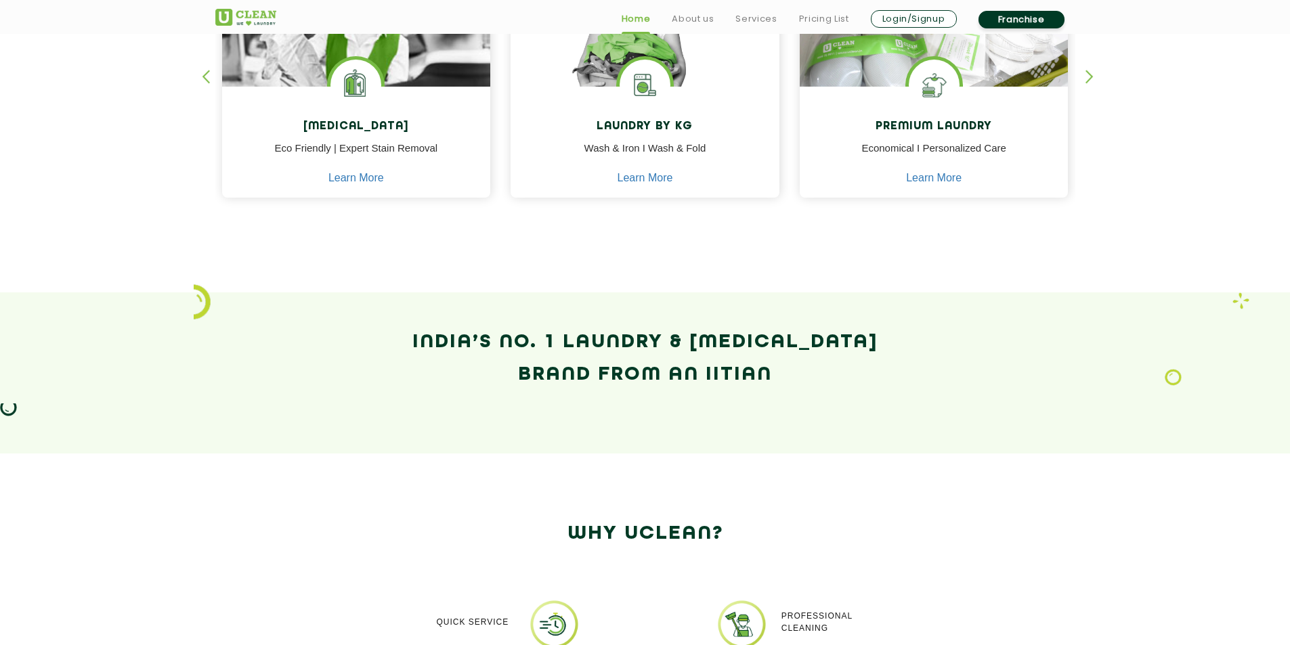
click at [1189, 383] on section "India’s No. 1 Laundry & Dry-Cleaning Brand from an IITian" at bounding box center [645, 373] width 1290 height 161
click at [14, 400] on section "India’s No. 1 Laundry & Dry-Cleaning Brand from an IITian" at bounding box center [645, 373] width 1290 height 161
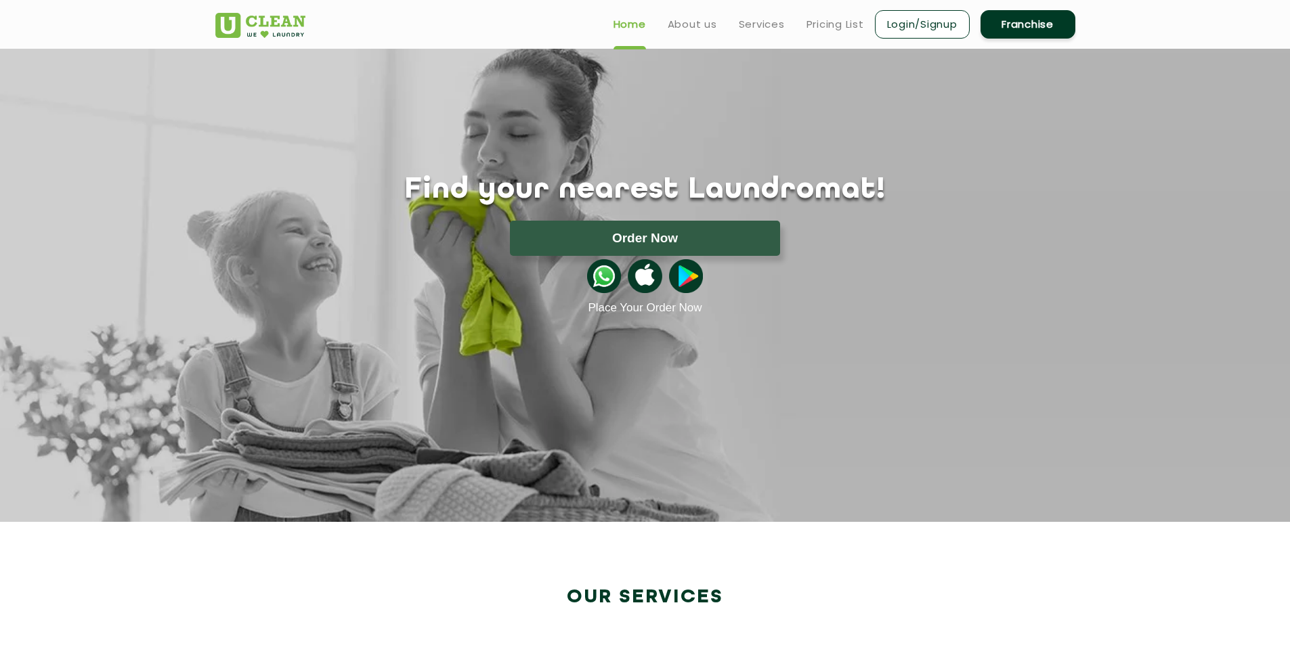
scroll to position [0, 0]
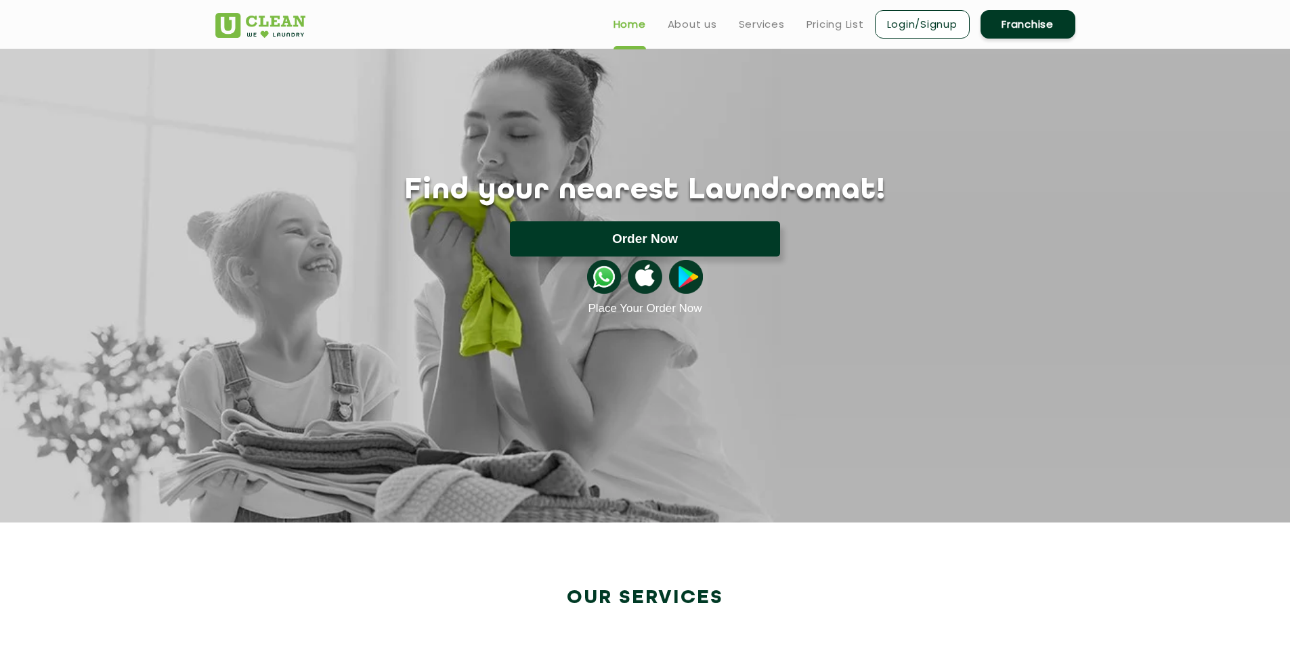
click at [676, 242] on button "Order Now" at bounding box center [645, 238] width 270 height 35
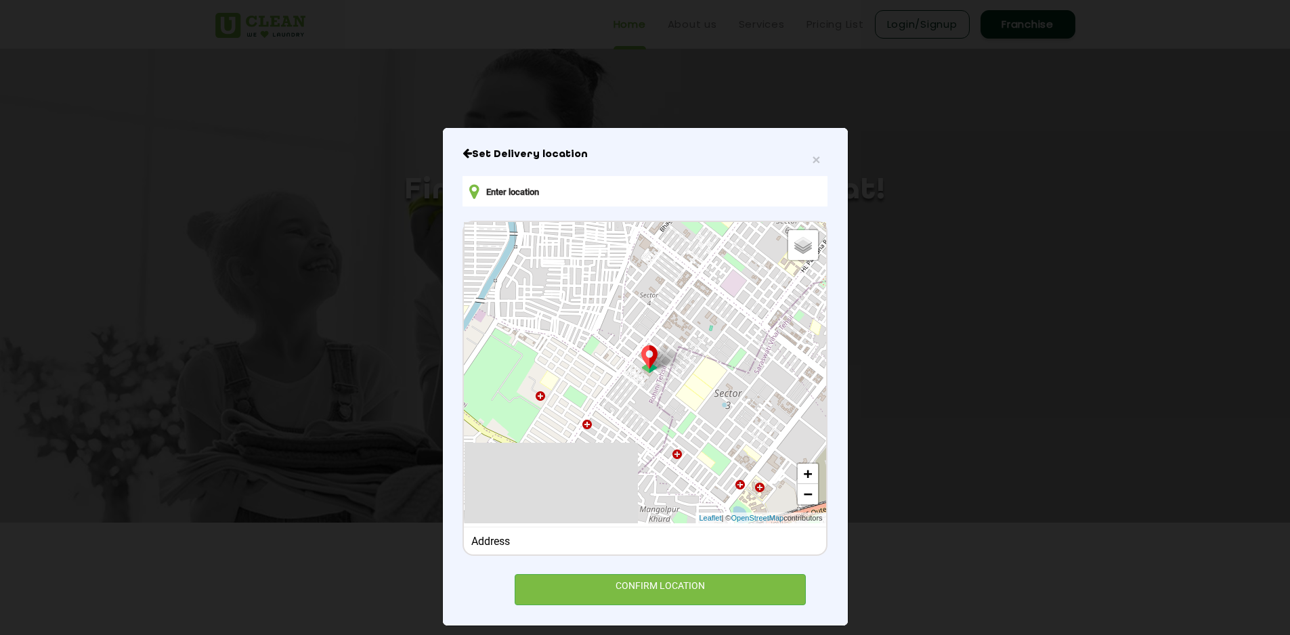
click at [564, 195] on input "text" at bounding box center [645, 191] width 364 height 30
click at [813, 160] on span "×" at bounding box center [816, 160] width 8 height 16
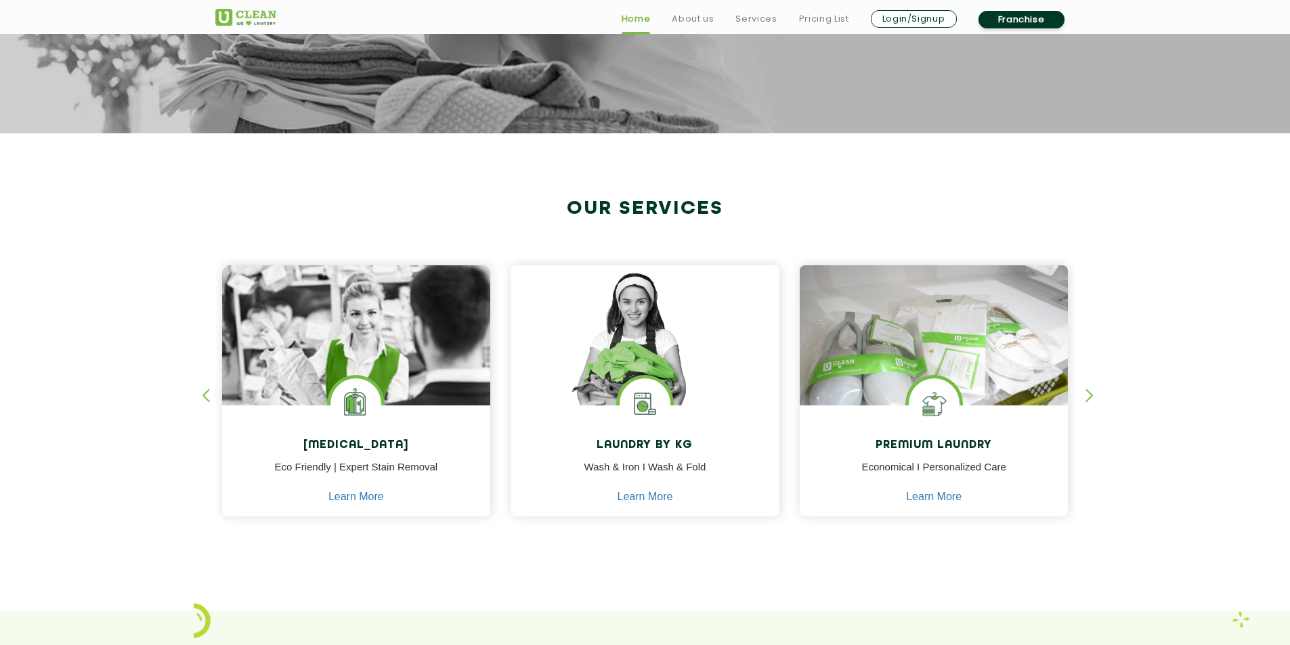
scroll to position [474, 0]
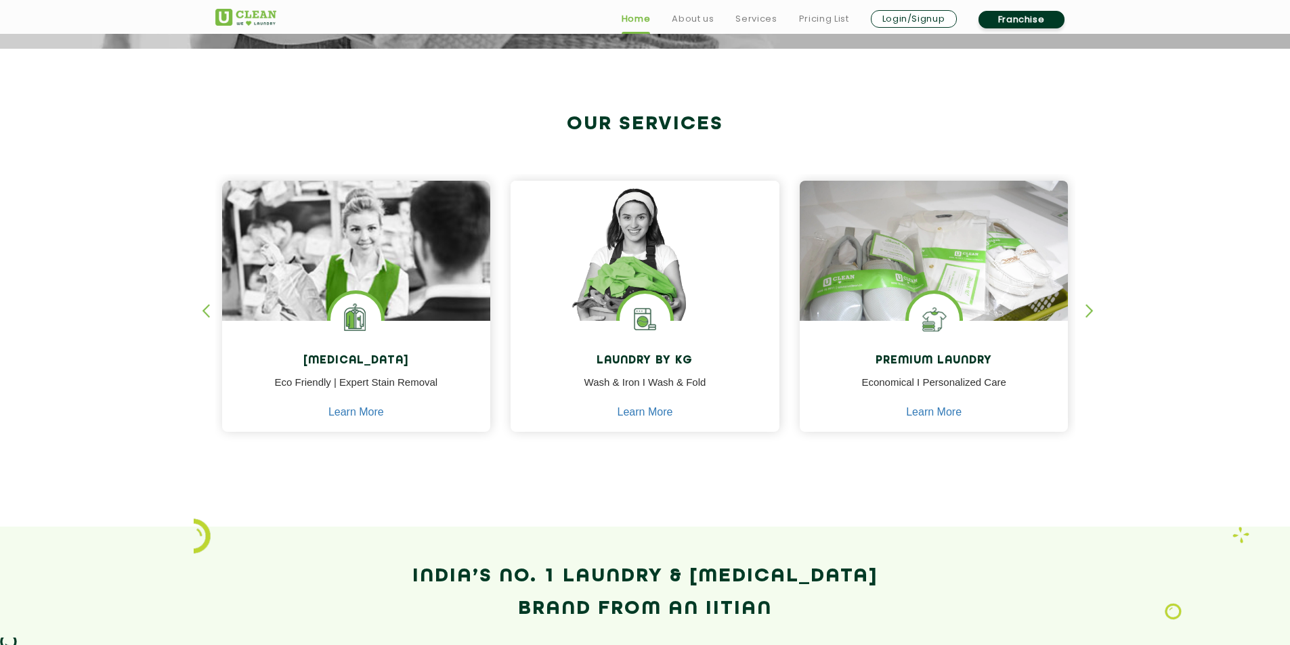
click at [1086, 313] on div "button" at bounding box center [1096, 322] width 20 height 37
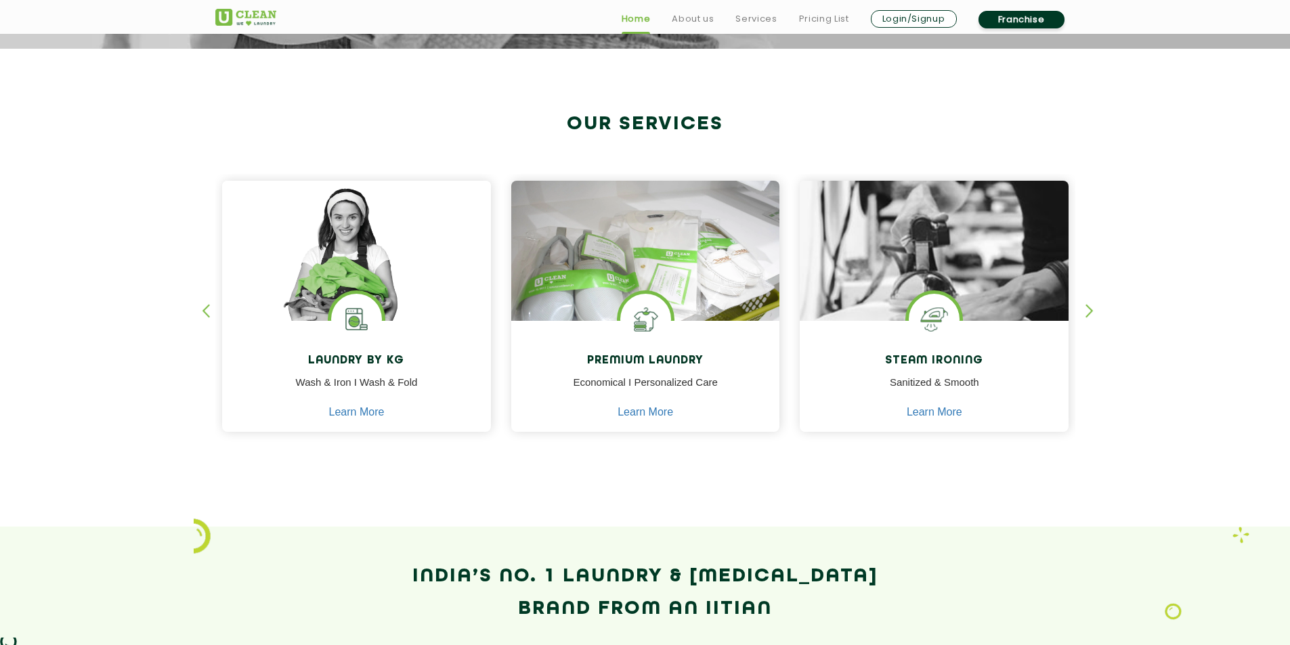
click at [1086, 313] on div "button" at bounding box center [1096, 322] width 20 height 37
click at [1092, 309] on div "button" at bounding box center [1096, 322] width 20 height 37
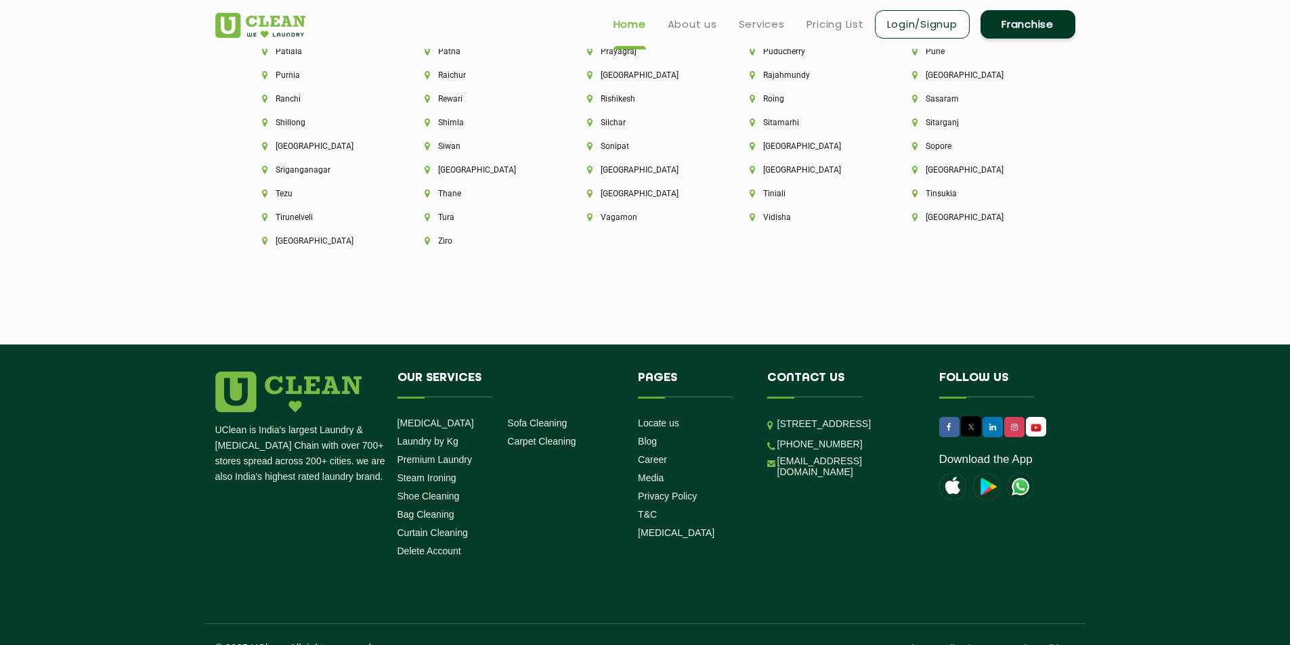
scroll to position [211, 0]
